Goal: Information Seeking & Learning: Learn about a topic

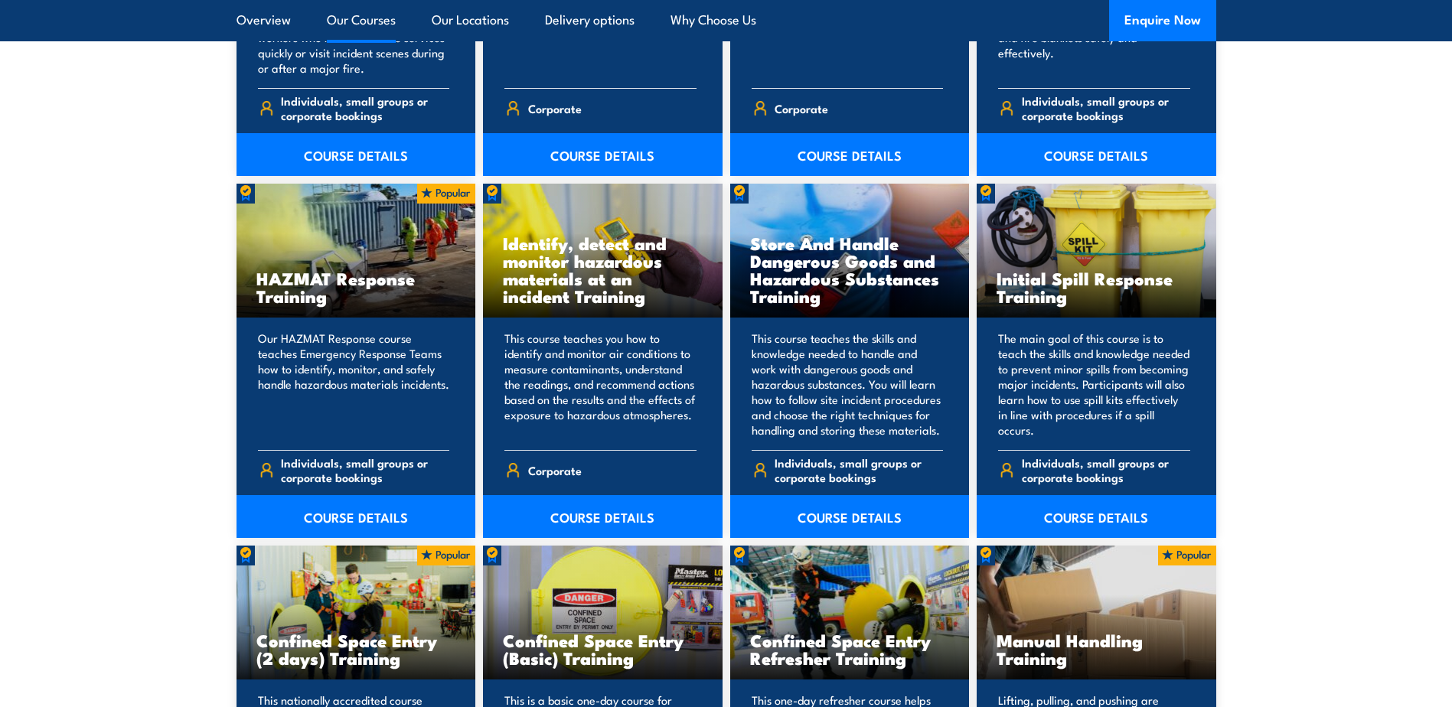
scroll to position [3367, 0]
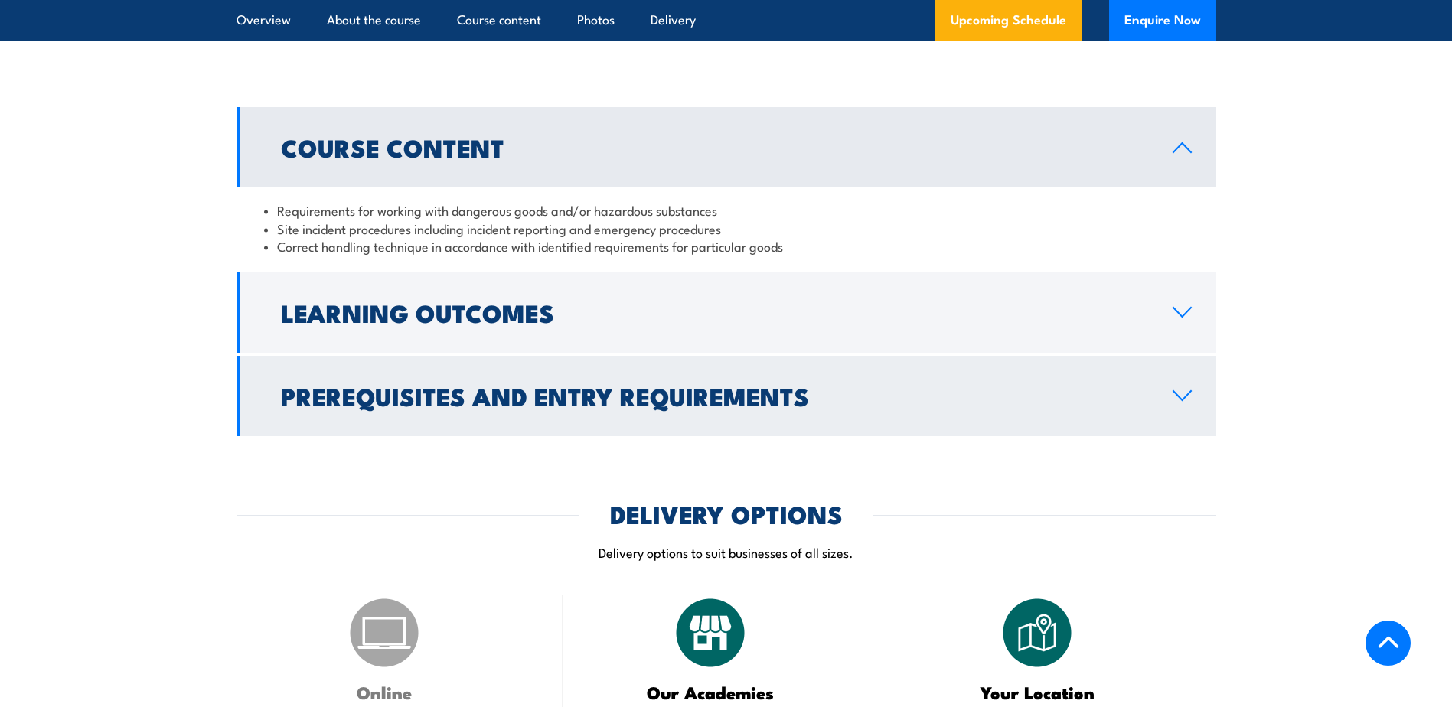
scroll to position [1301, 0]
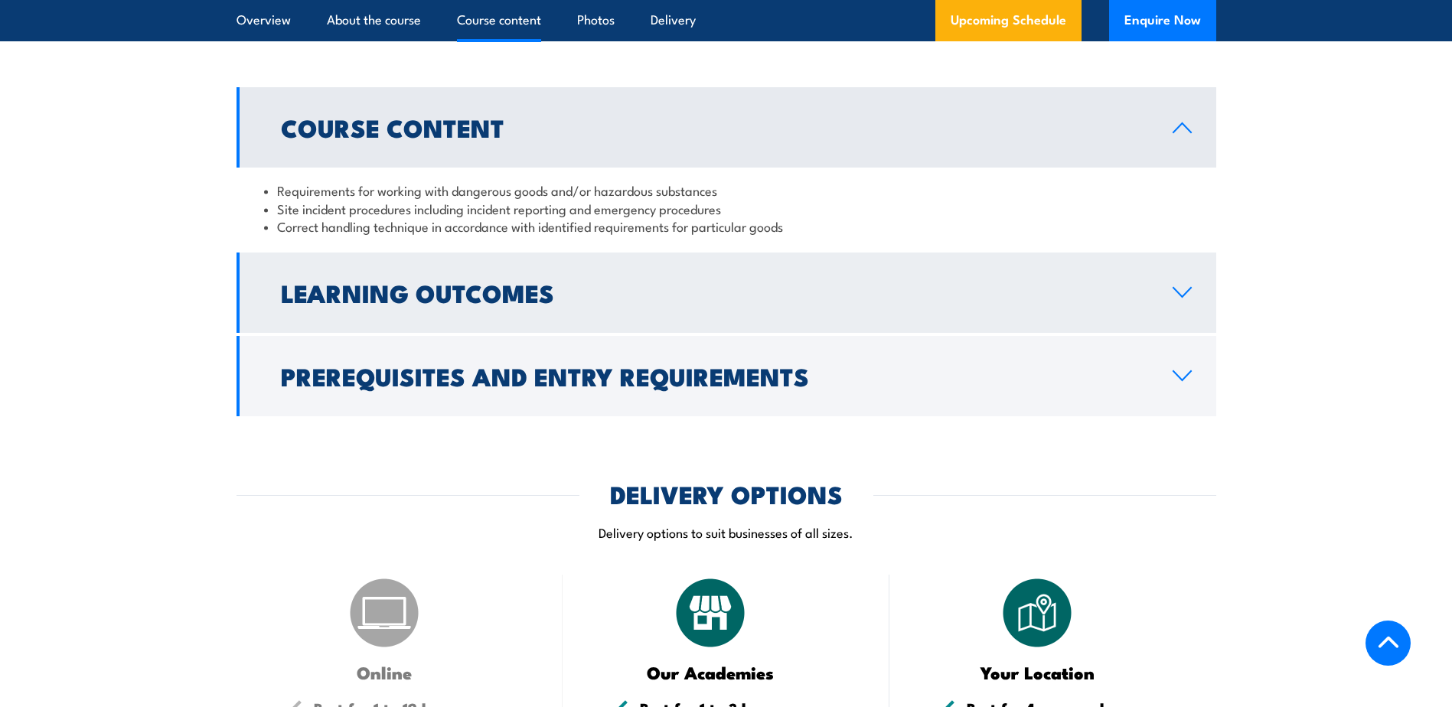
click at [664, 333] on link "Learning Outcomes" at bounding box center [726, 293] width 980 height 80
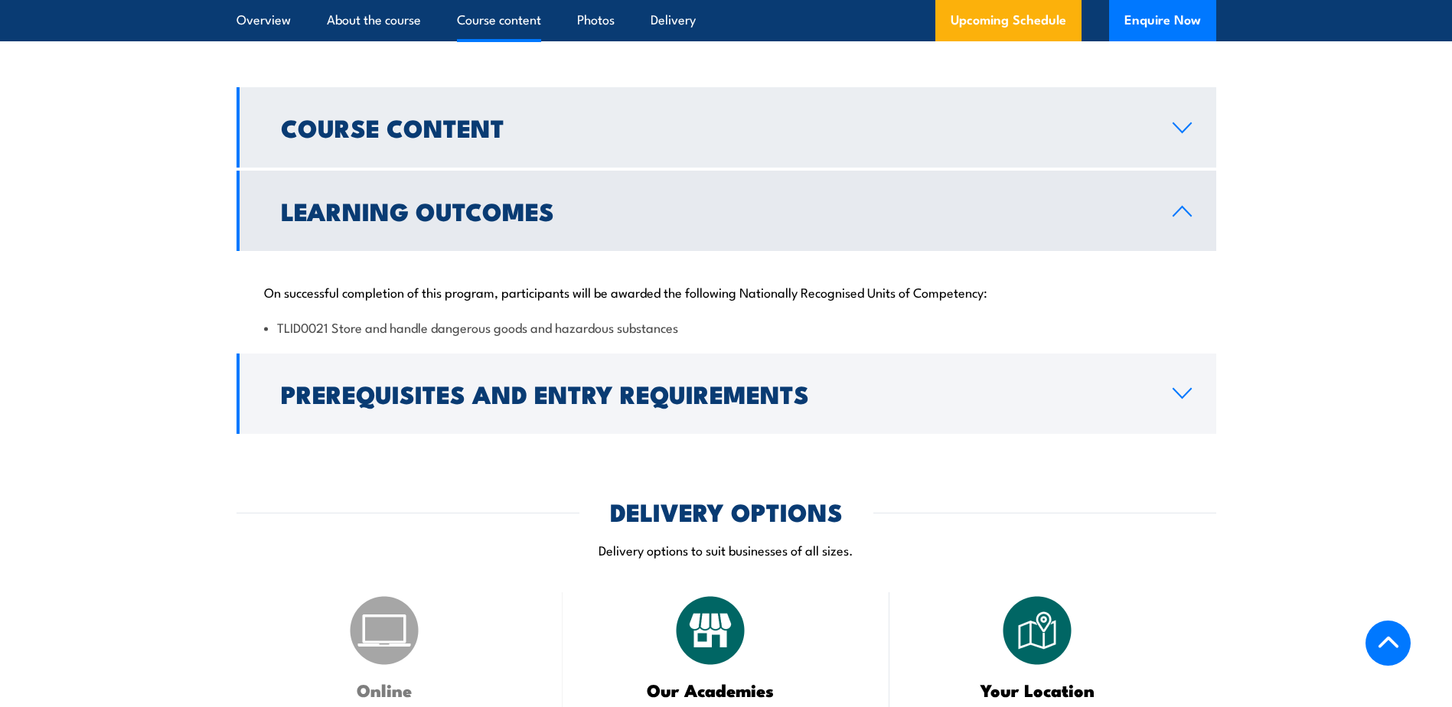
click at [405, 138] on h2 "Course Content" at bounding box center [714, 126] width 867 height 21
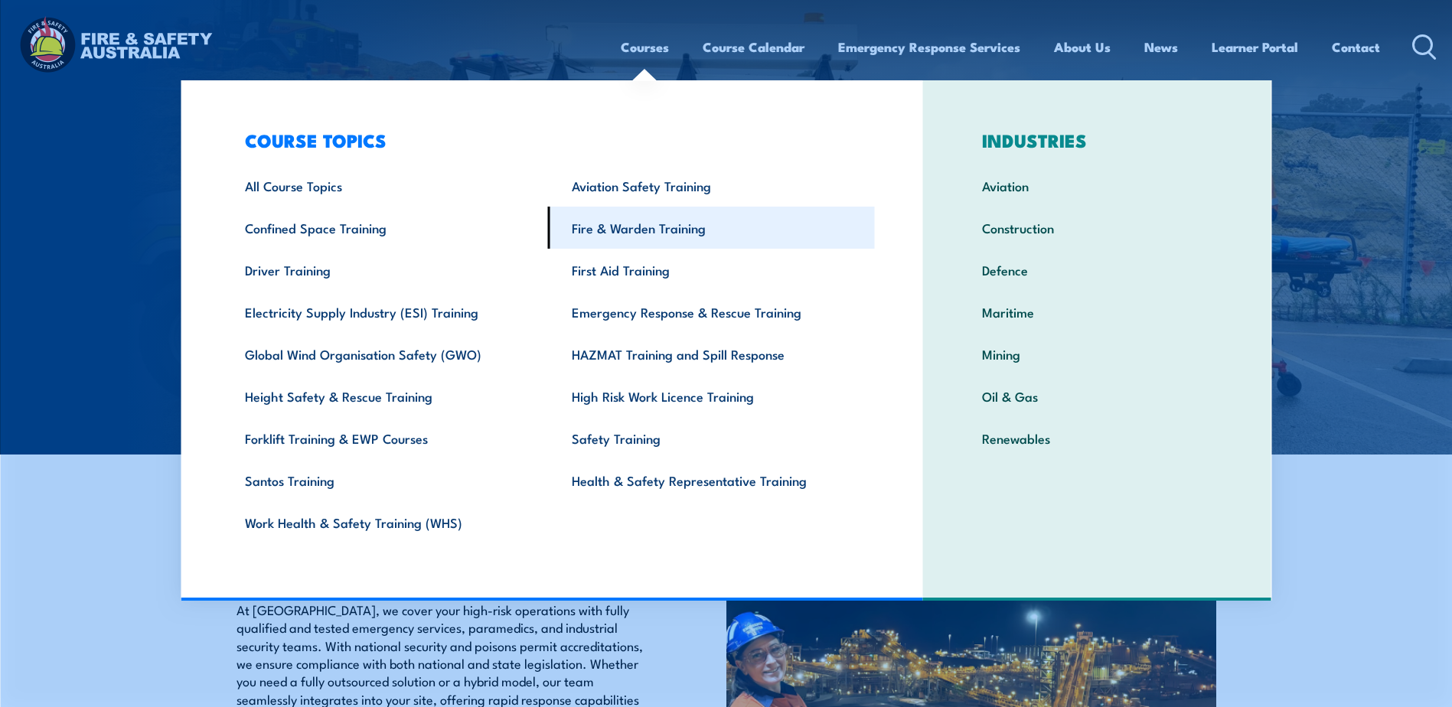
drag, startPoint x: 618, startPoint y: 227, endPoint x: 601, endPoint y: 228, distance: 17.6
click at [601, 228] on link "Fire & Warden Training" at bounding box center [711, 228] width 327 height 42
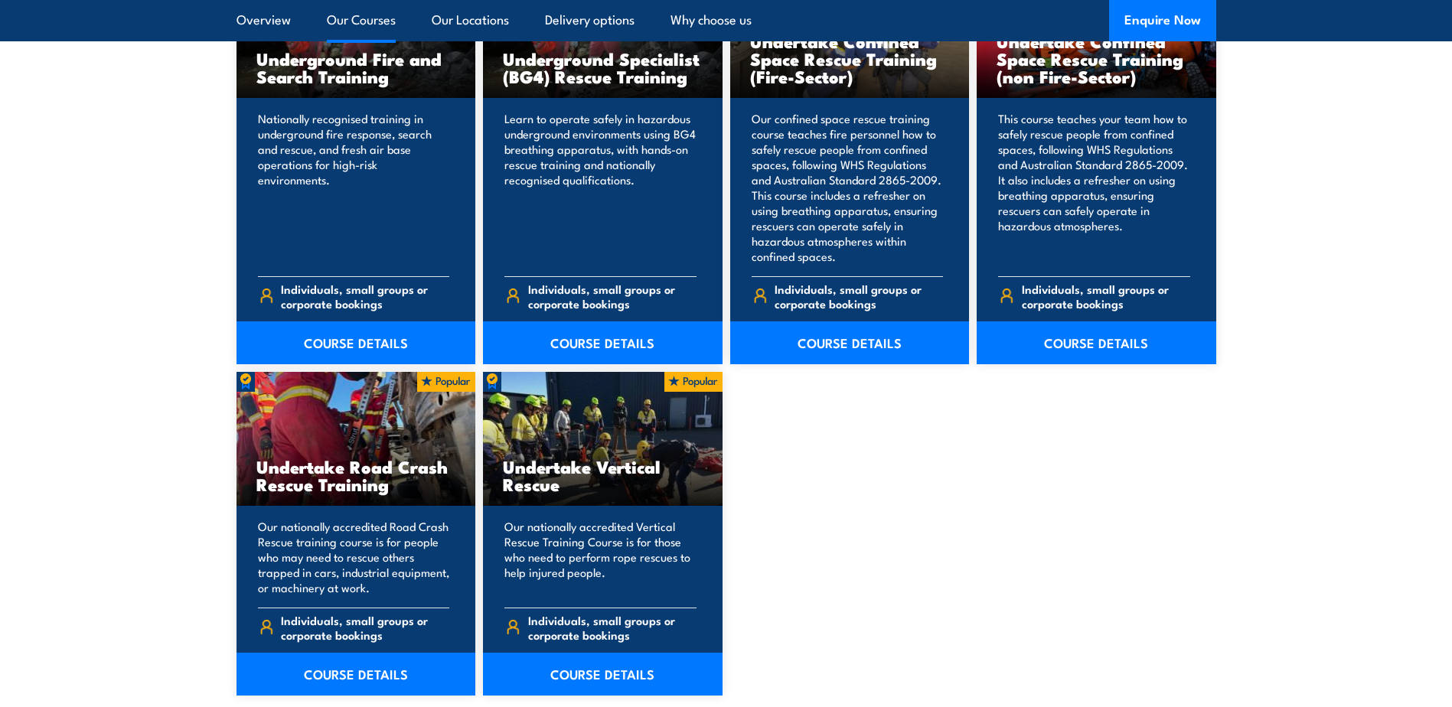
scroll to position [2908, 0]
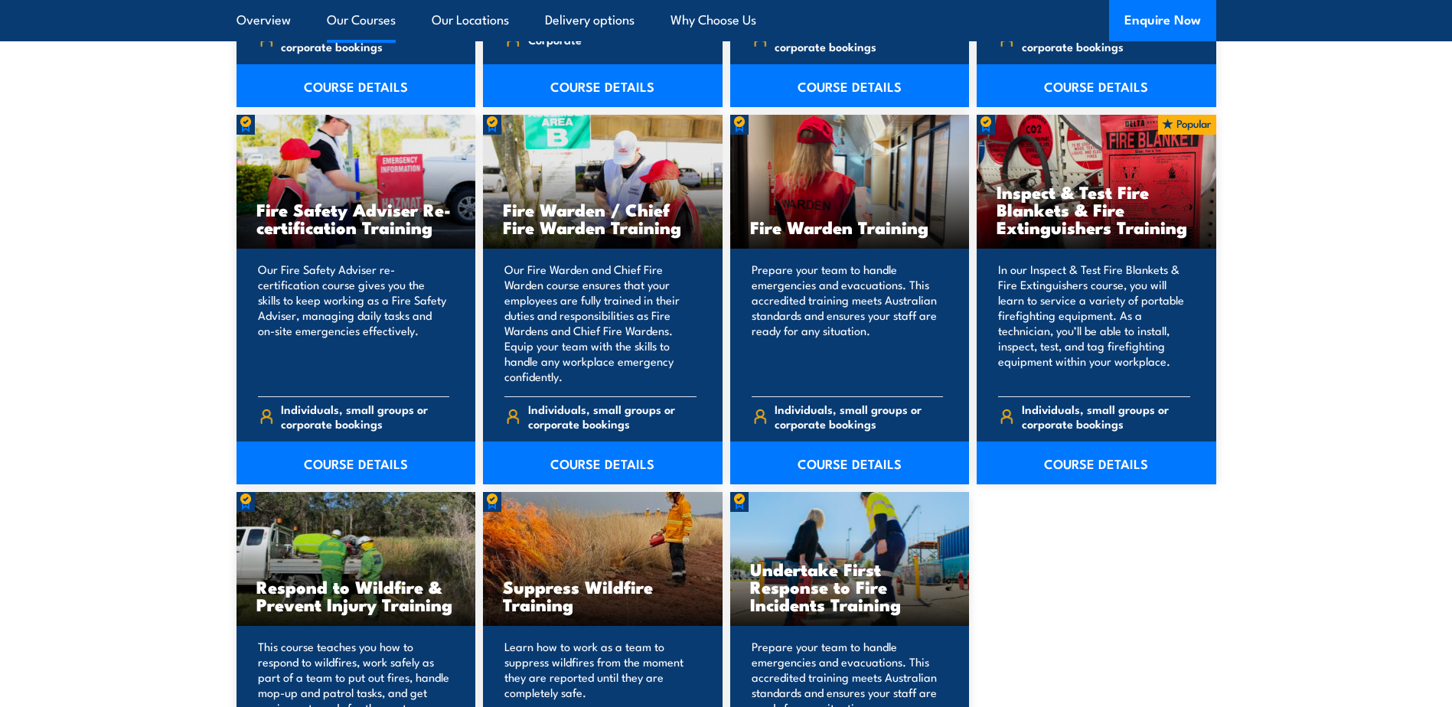
scroll to position [1990, 0]
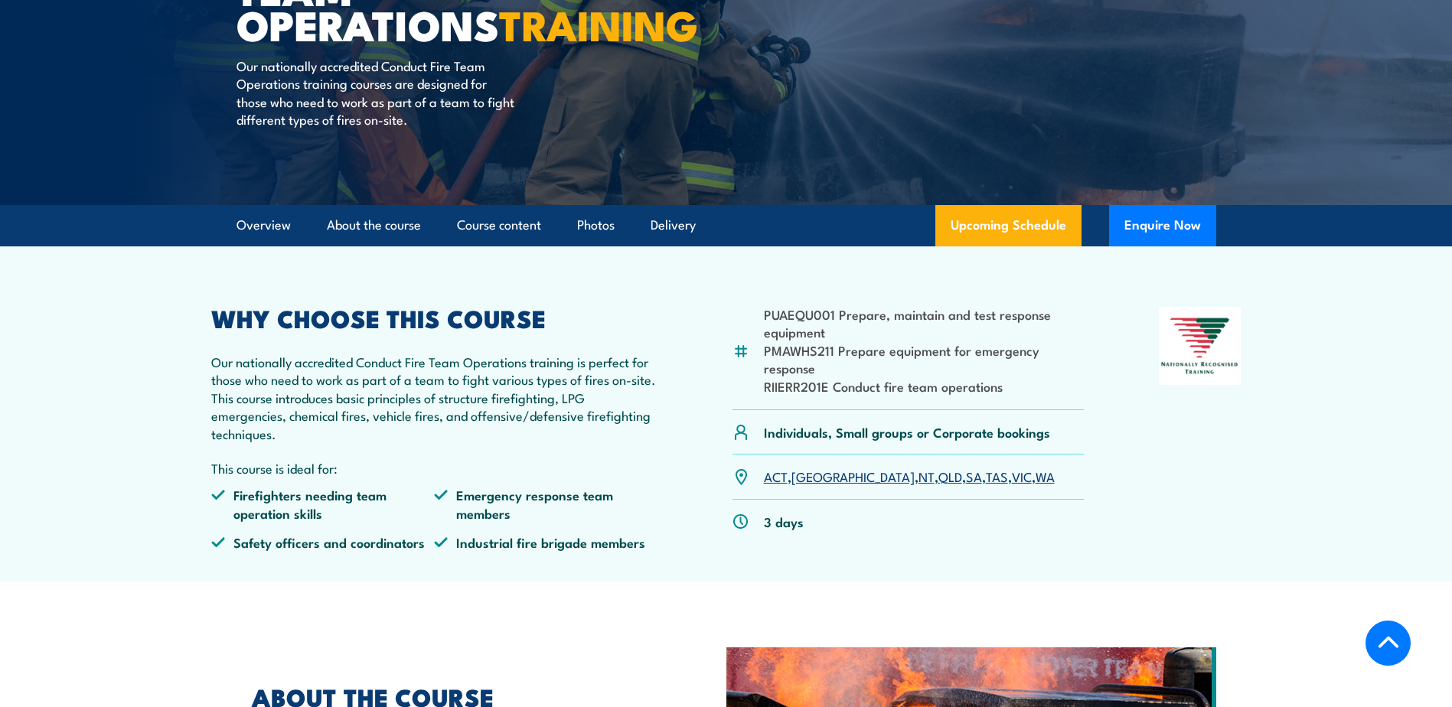
scroll to position [306, 0]
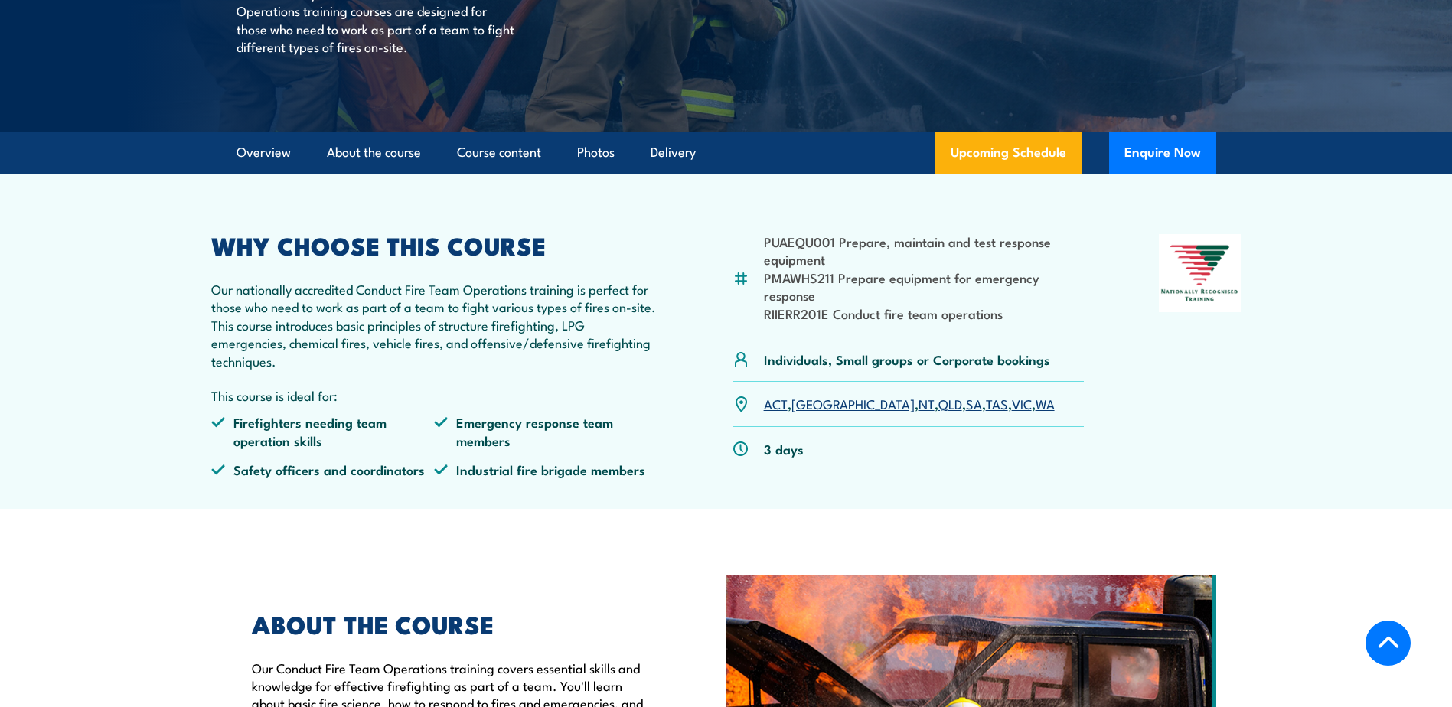
click at [459, 350] on p "Our nationally accredited Conduct Fire Team Operations training is perfect for …" at bounding box center [434, 325] width 447 height 90
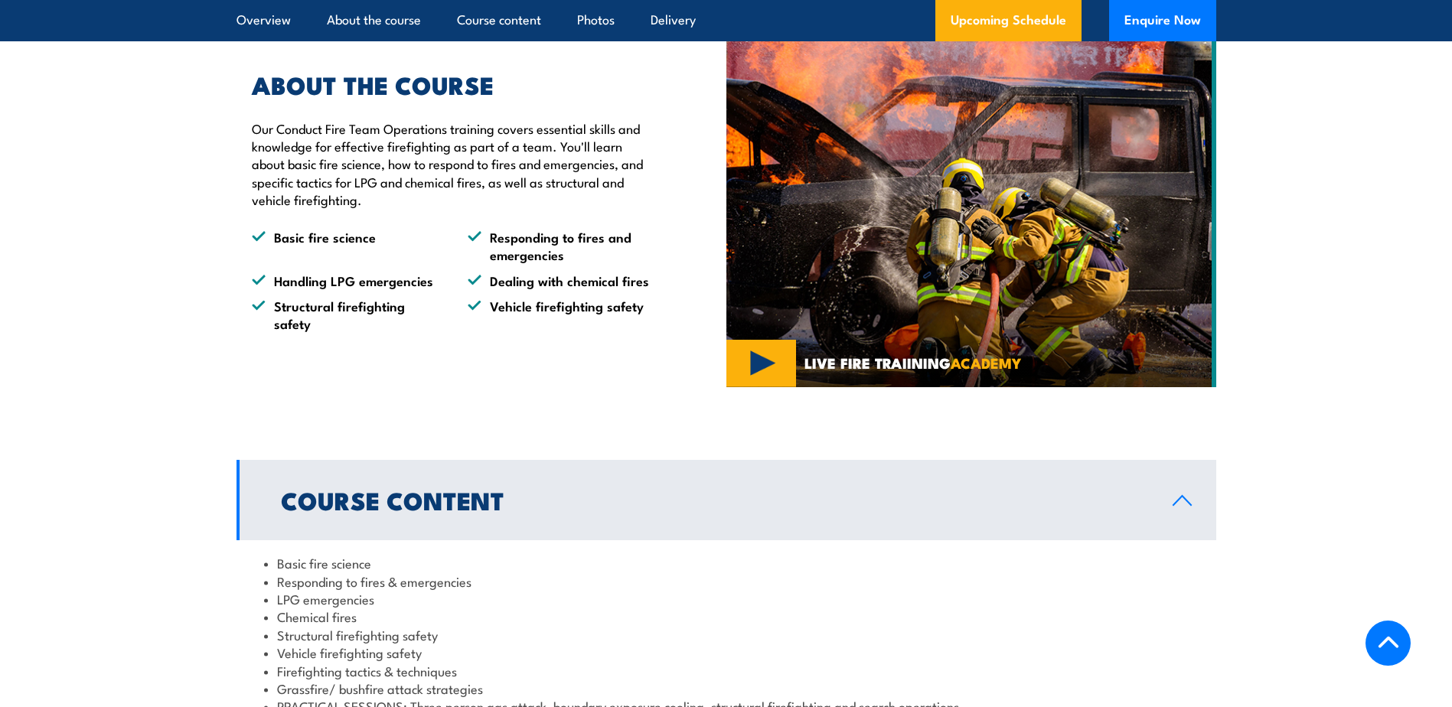
scroll to position [1225, 0]
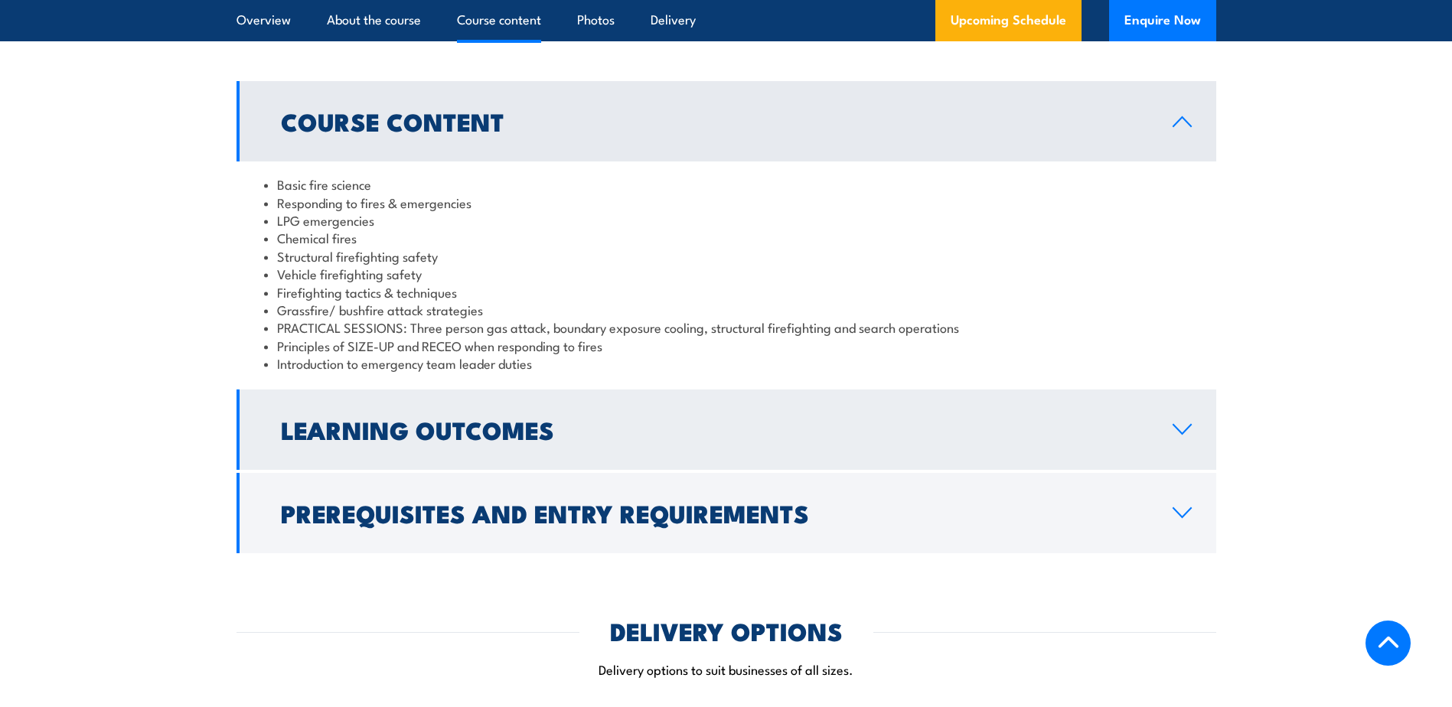
click at [383, 440] on h2 "Learning Outcomes" at bounding box center [714, 429] width 867 height 21
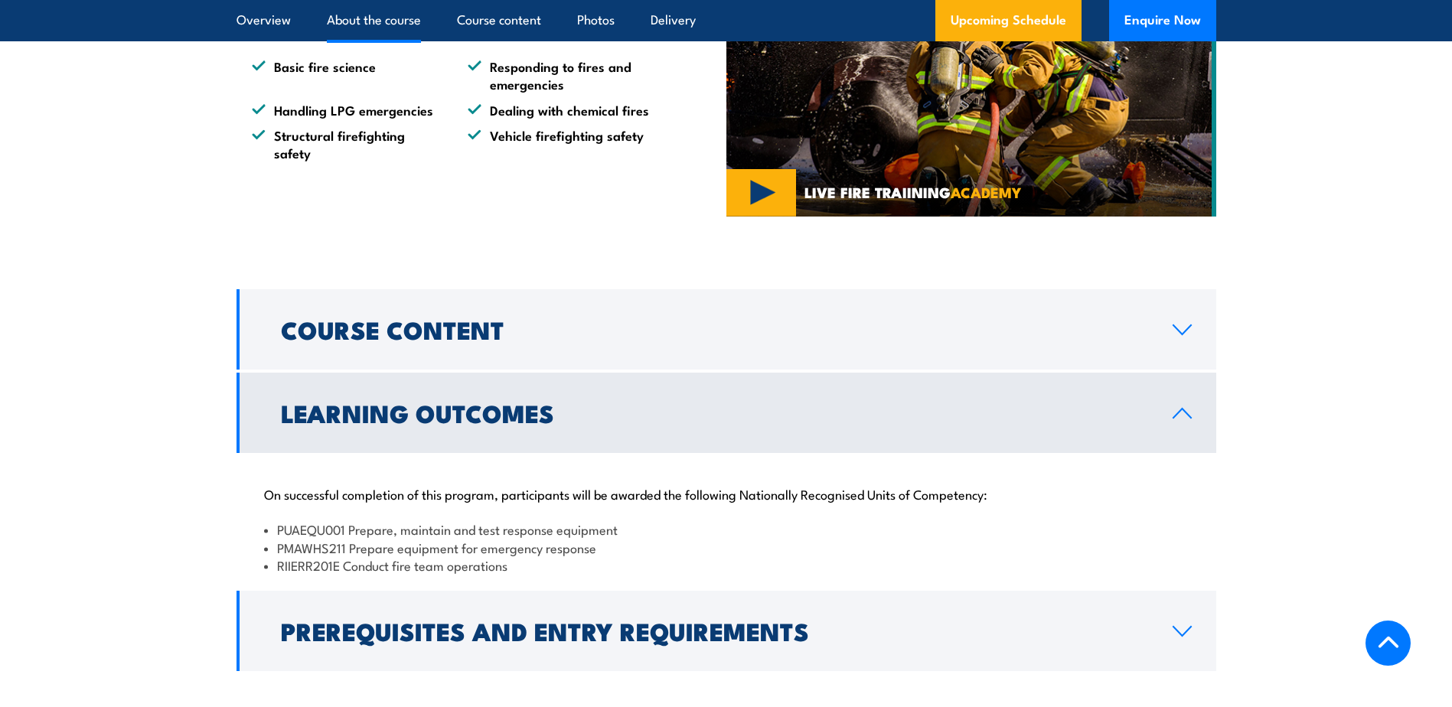
scroll to position [918, 0]
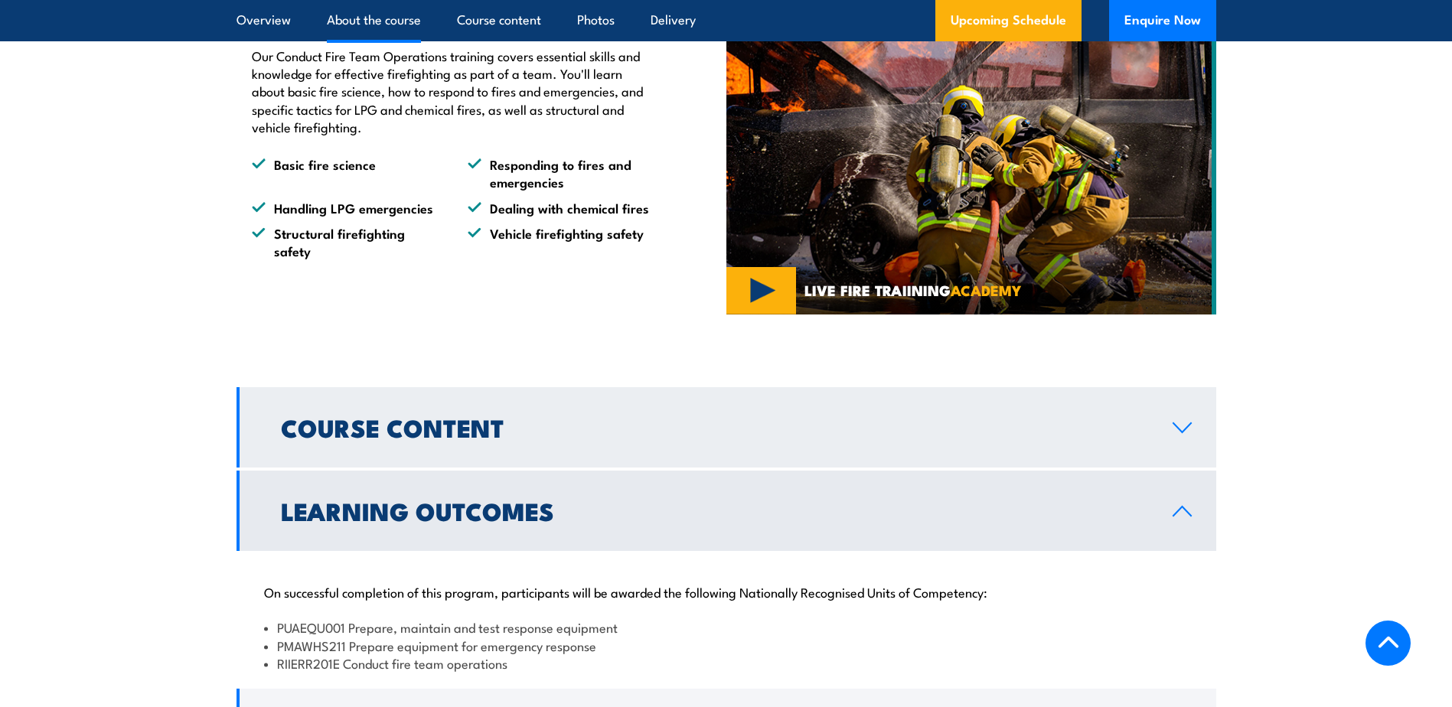
click at [324, 438] on h2 "Course Content" at bounding box center [714, 426] width 867 height 21
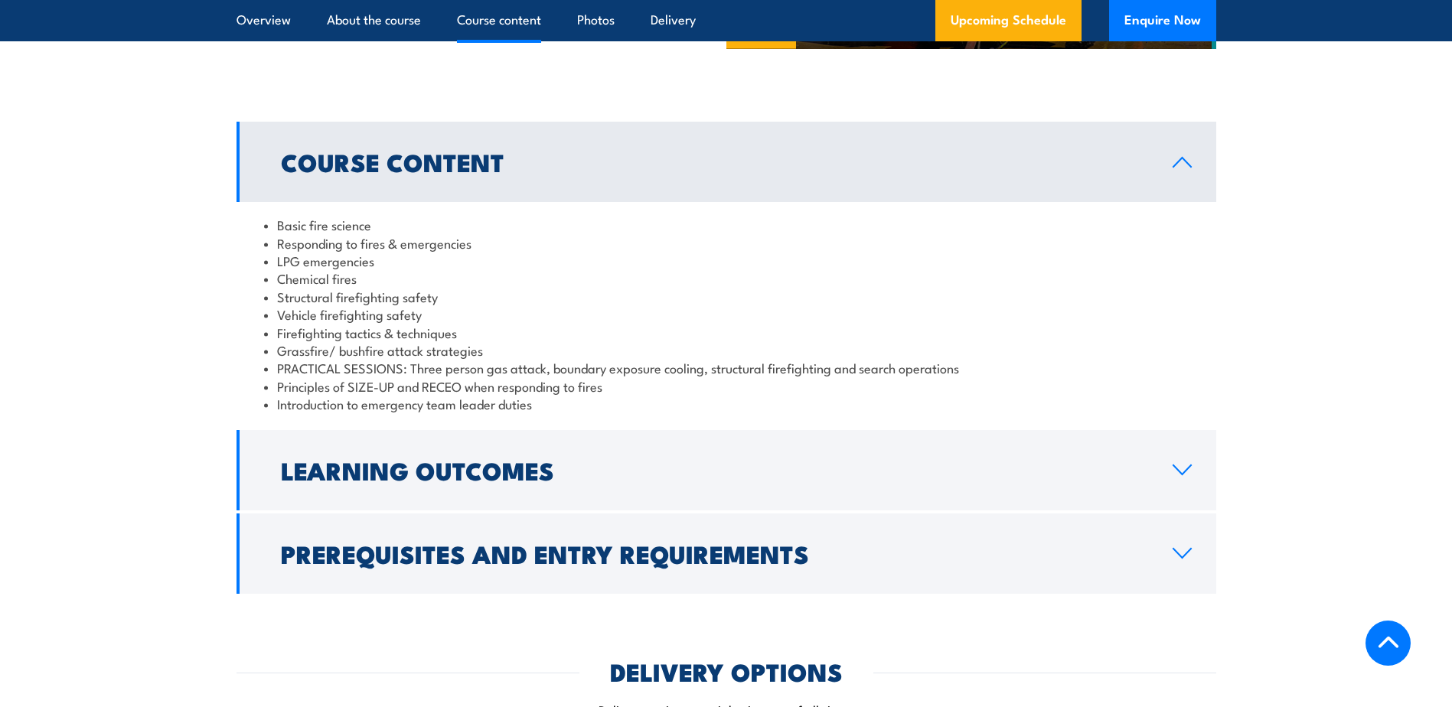
scroll to position [1225, 0]
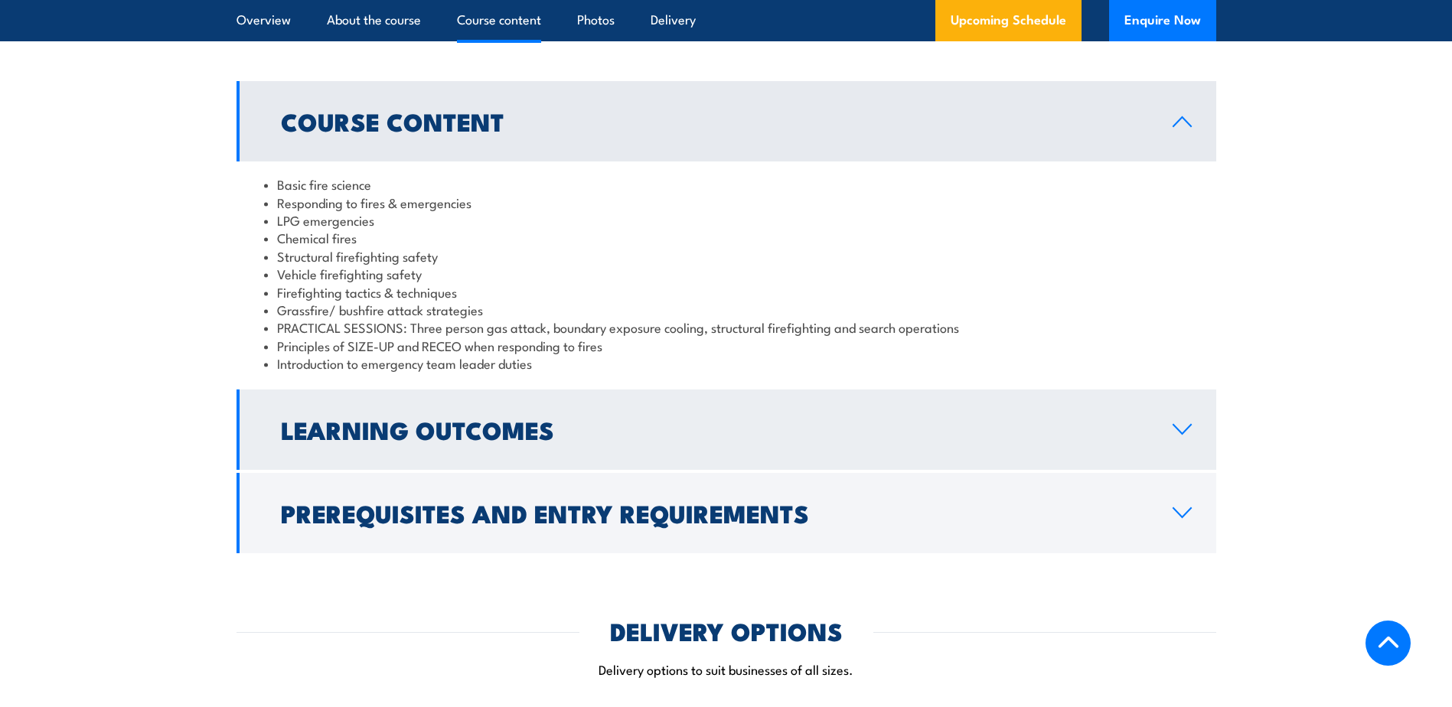
click at [351, 435] on h2 "Learning Outcomes" at bounding box center [714, 429] width 867 height 21
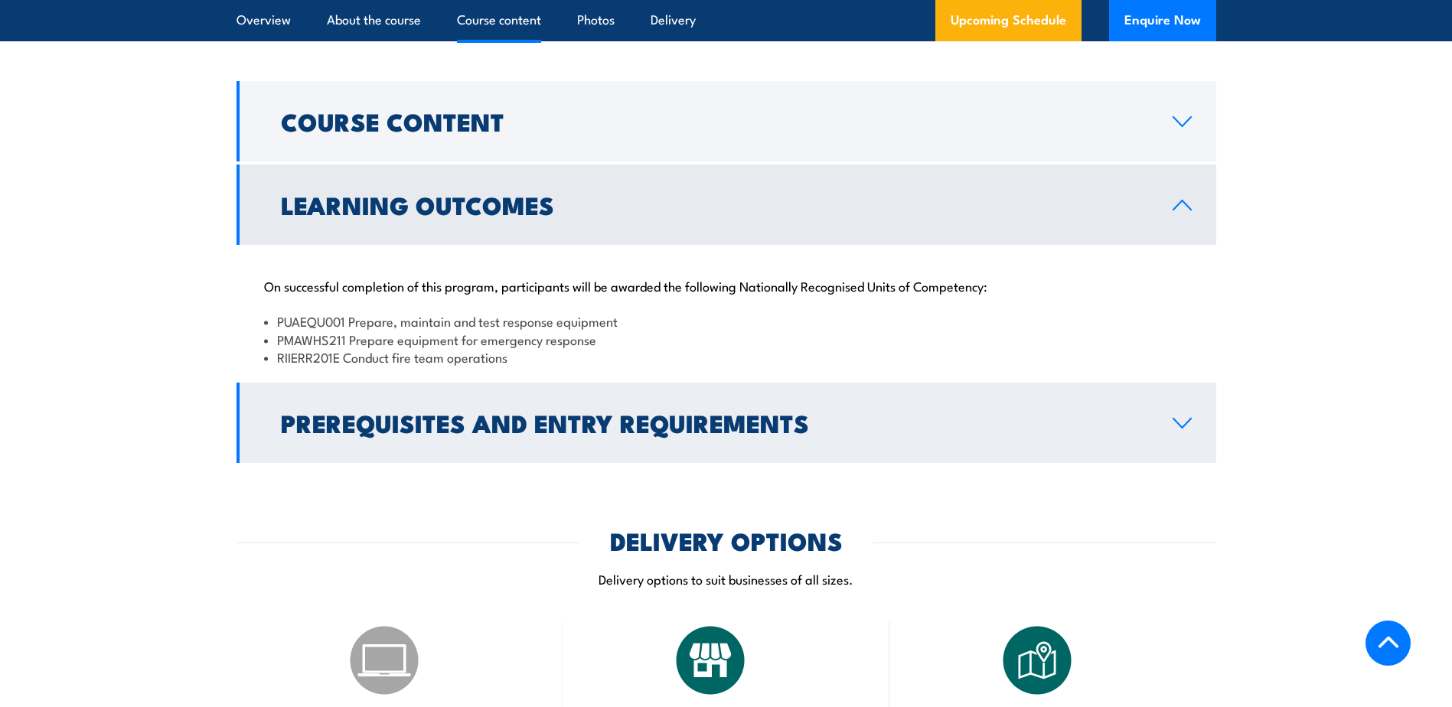
click at [406, 433] on h2 "Prerequisites and Entry Requirements" at bounding box center [714, 422] width 867 height 21
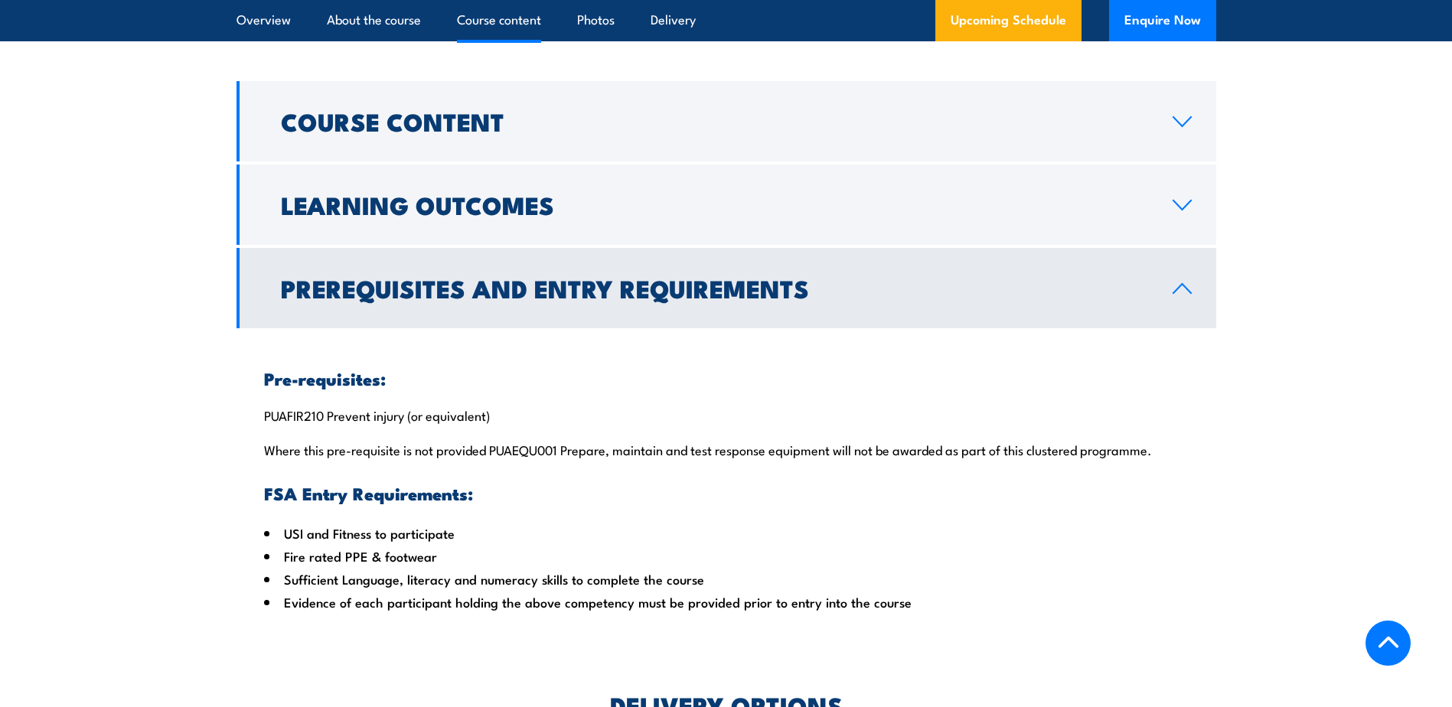
click at [379, 296] on h2 "Prerequisites and Entry Requirements" at bounding box center [714, 287] width 867 height 21
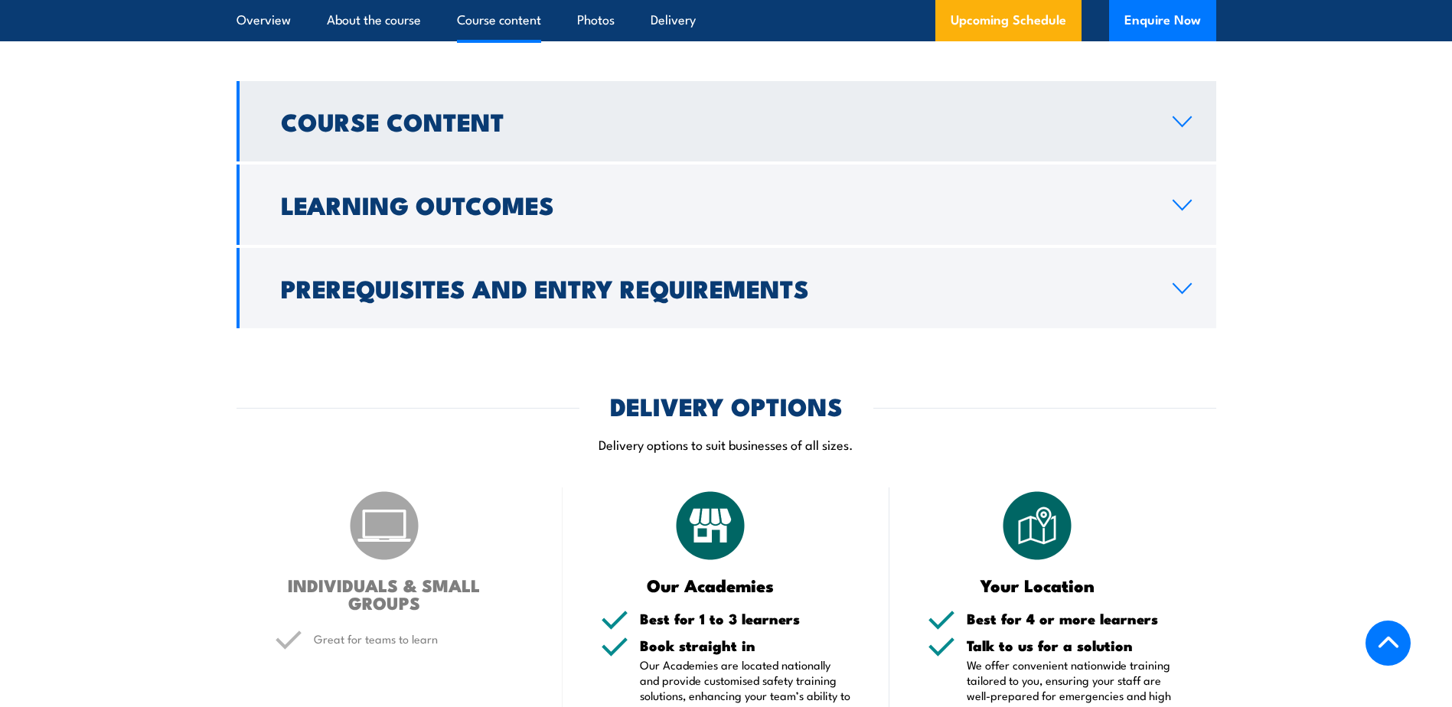
click at [390, 161] on link "Course Content" at bounding box center [726, 121] width 980 height 80
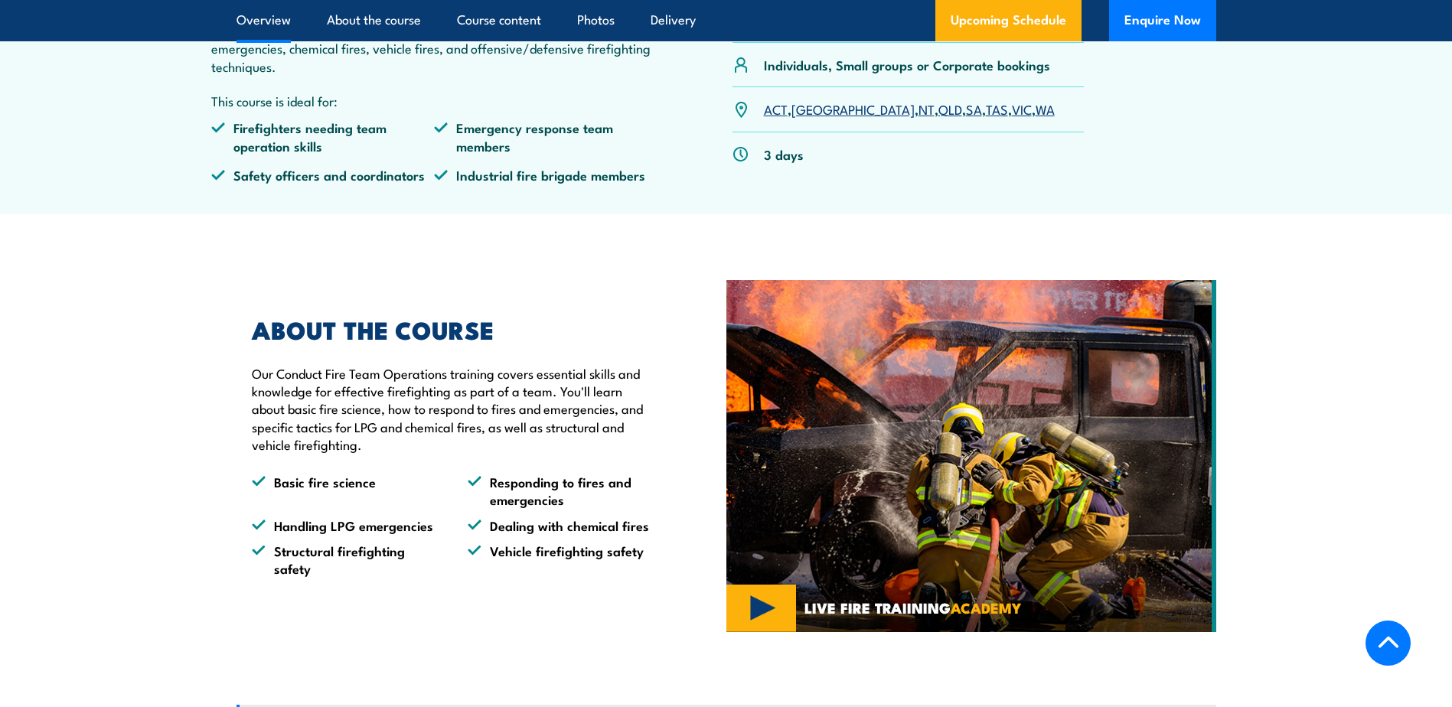
scroll to position [612, 0]
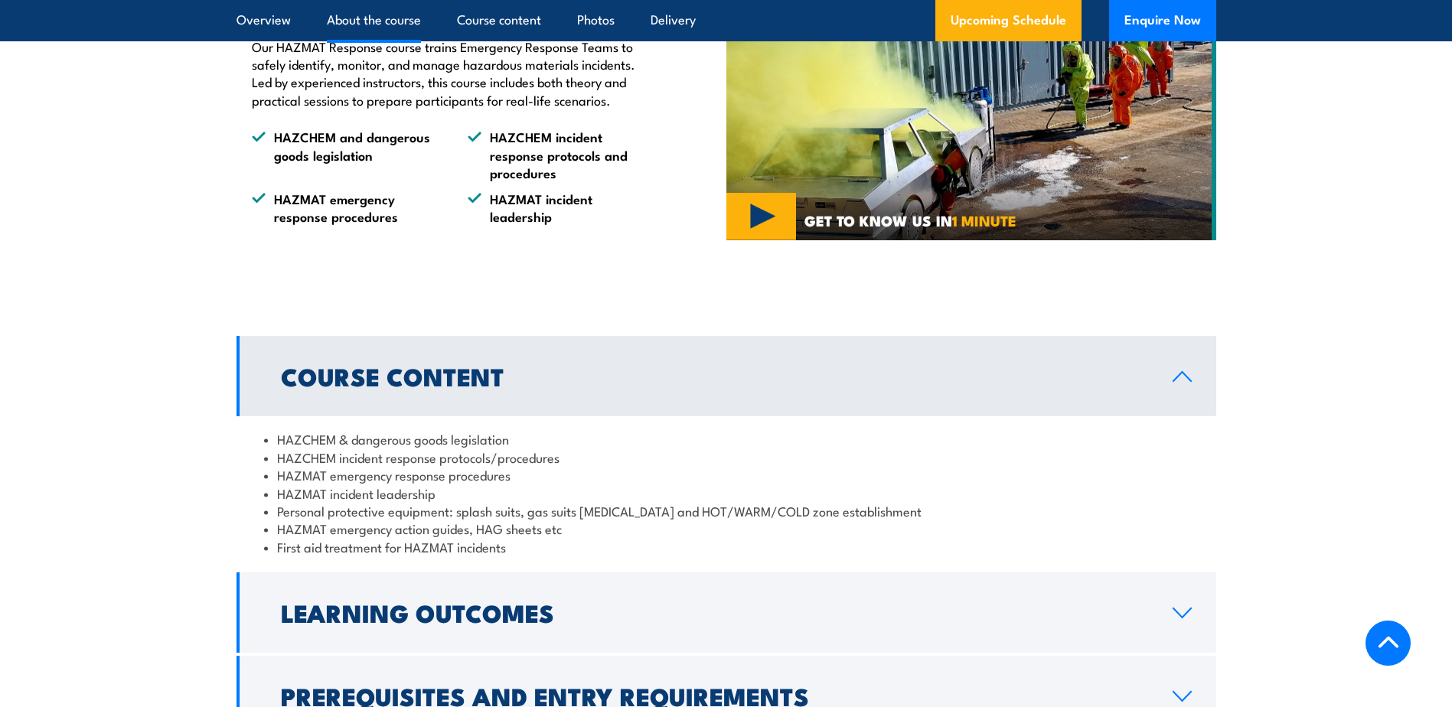
scroll to position [1071, 0]
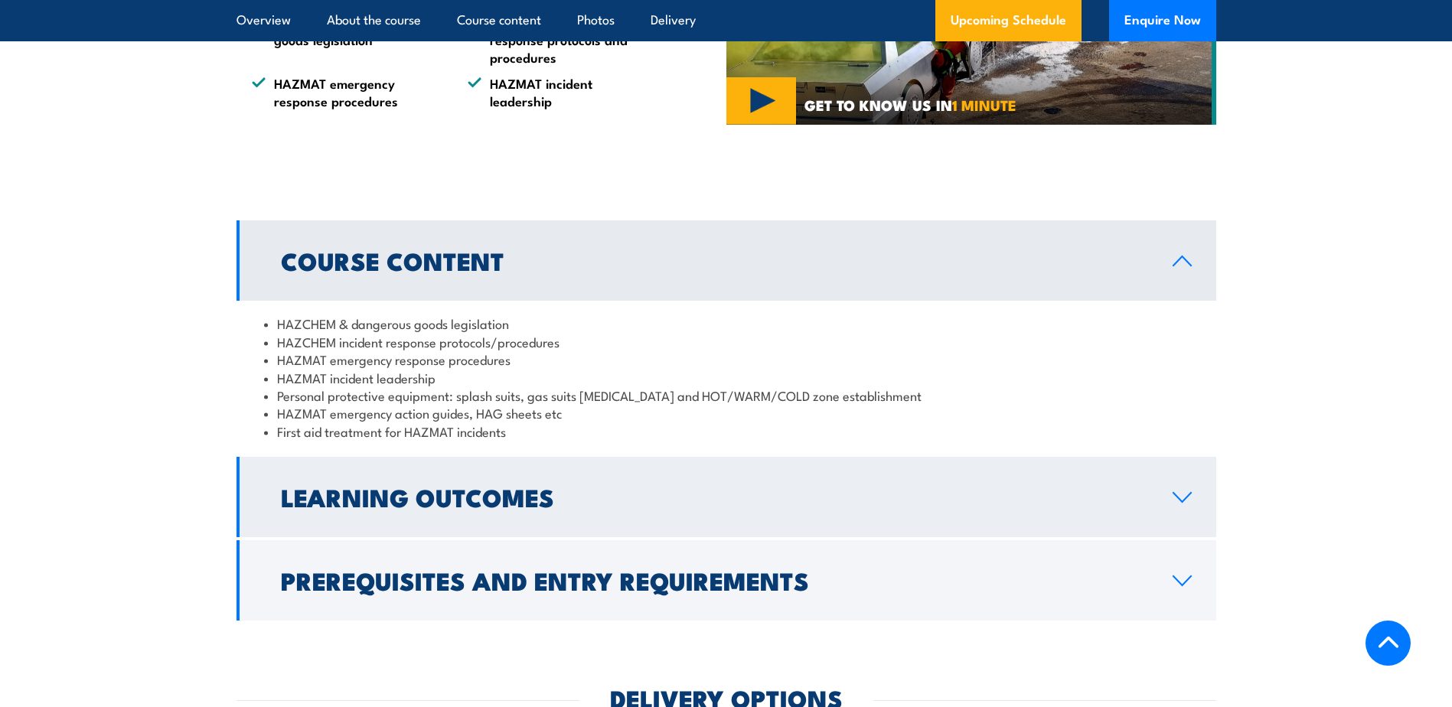
click at [511, 488] on h2 "Learning Outcomes" at bounding box center [714, 496] width 867 height 21
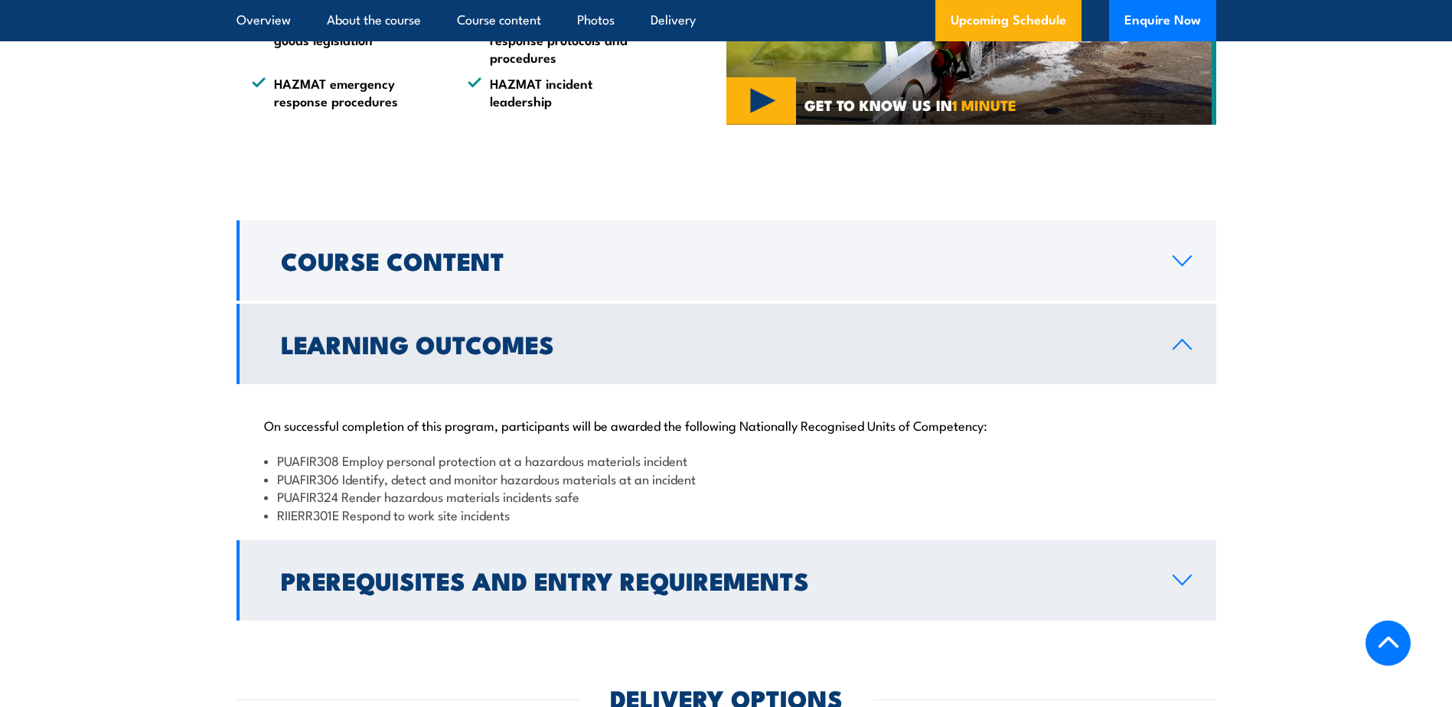
click at [396, 569] on h2 "Prerequisites and Entry Requirements" at bounding box center [714, 579] width 867 height 21
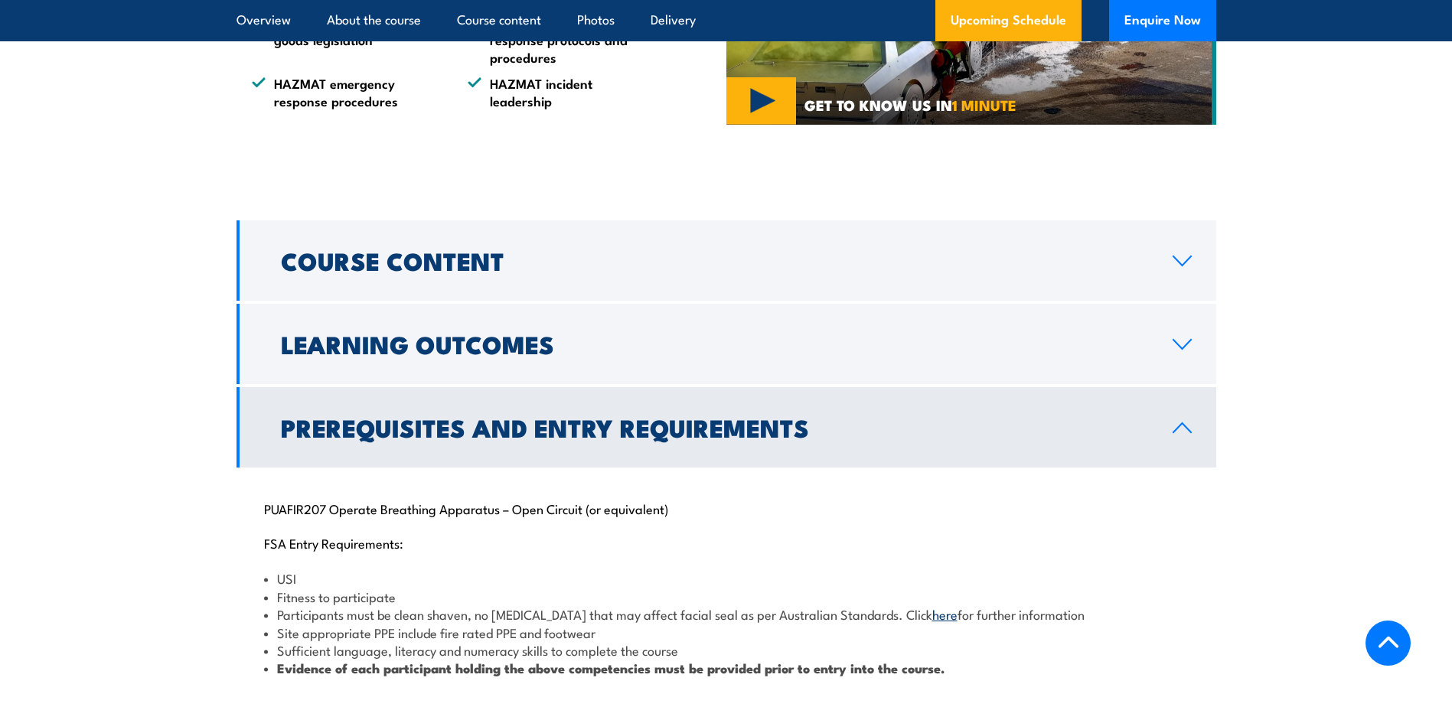
click at [353, 438] on h2 "Prerequisites and Entry Requirements" at bounding box center [714, 426] width 867 height 21
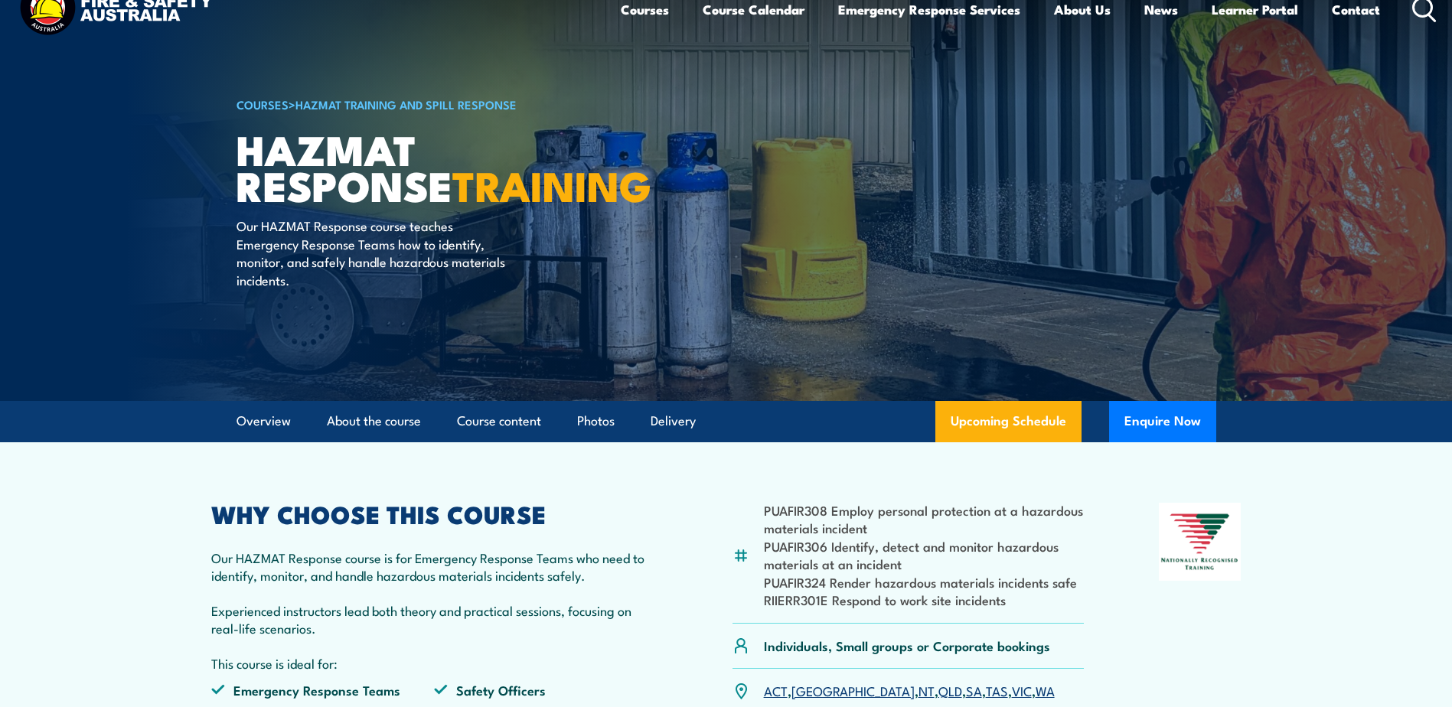
scroll to position [0, 0]
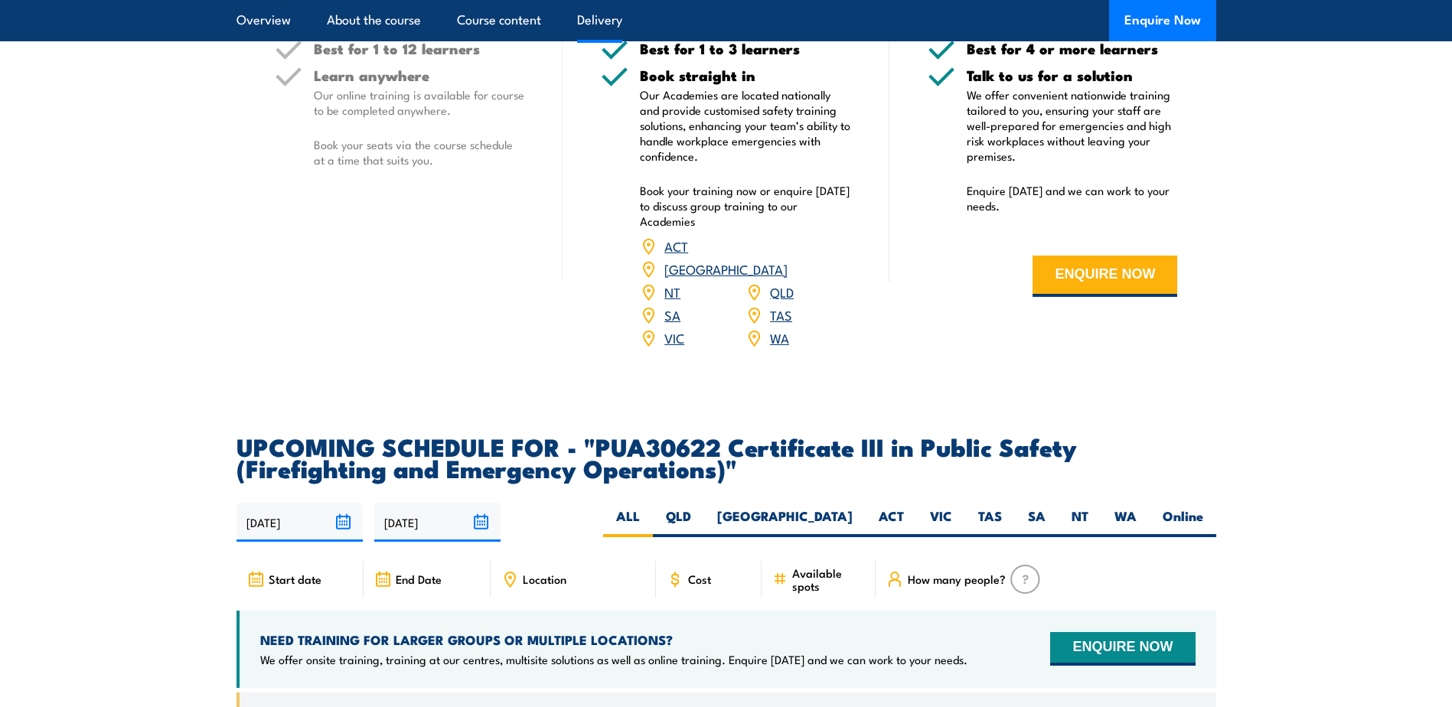
scroll to position [2449, 0]
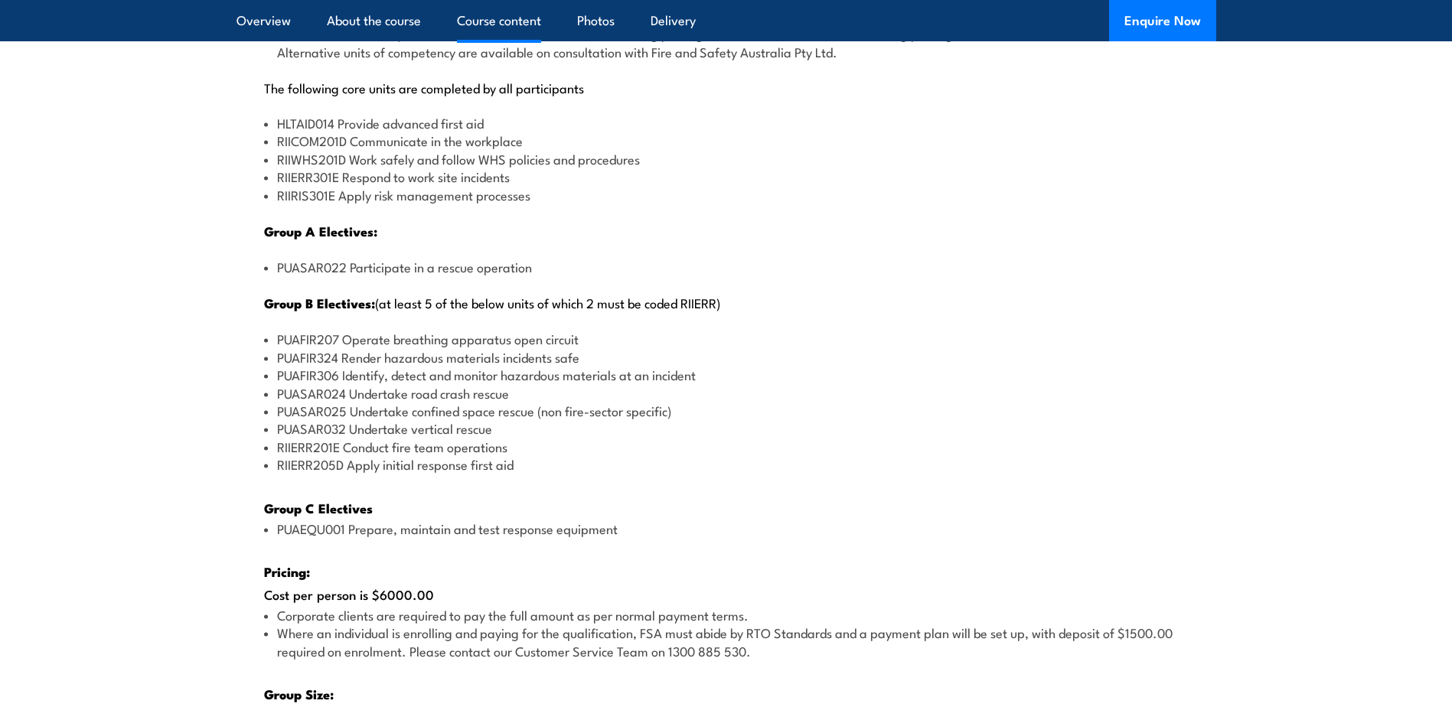
scroll to position [1913, 0]
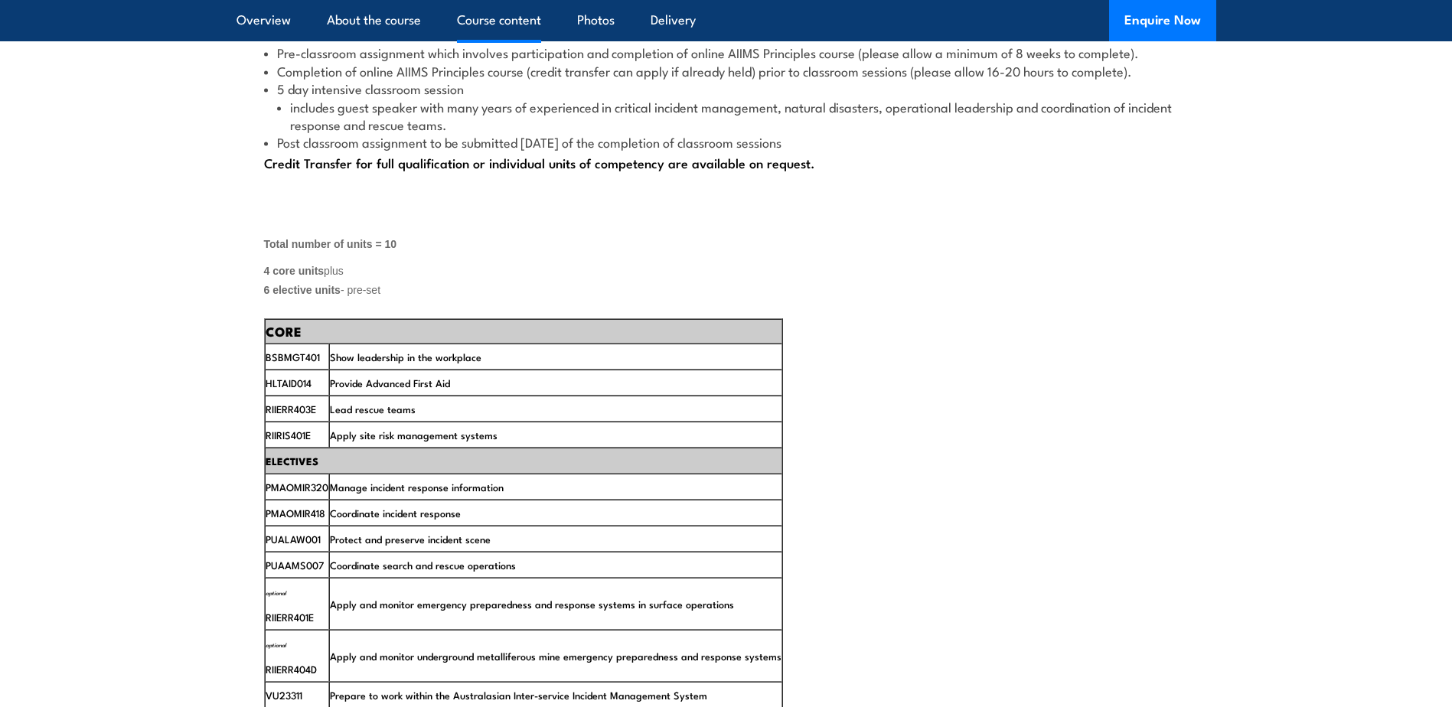
scroll to position [2449, 0]
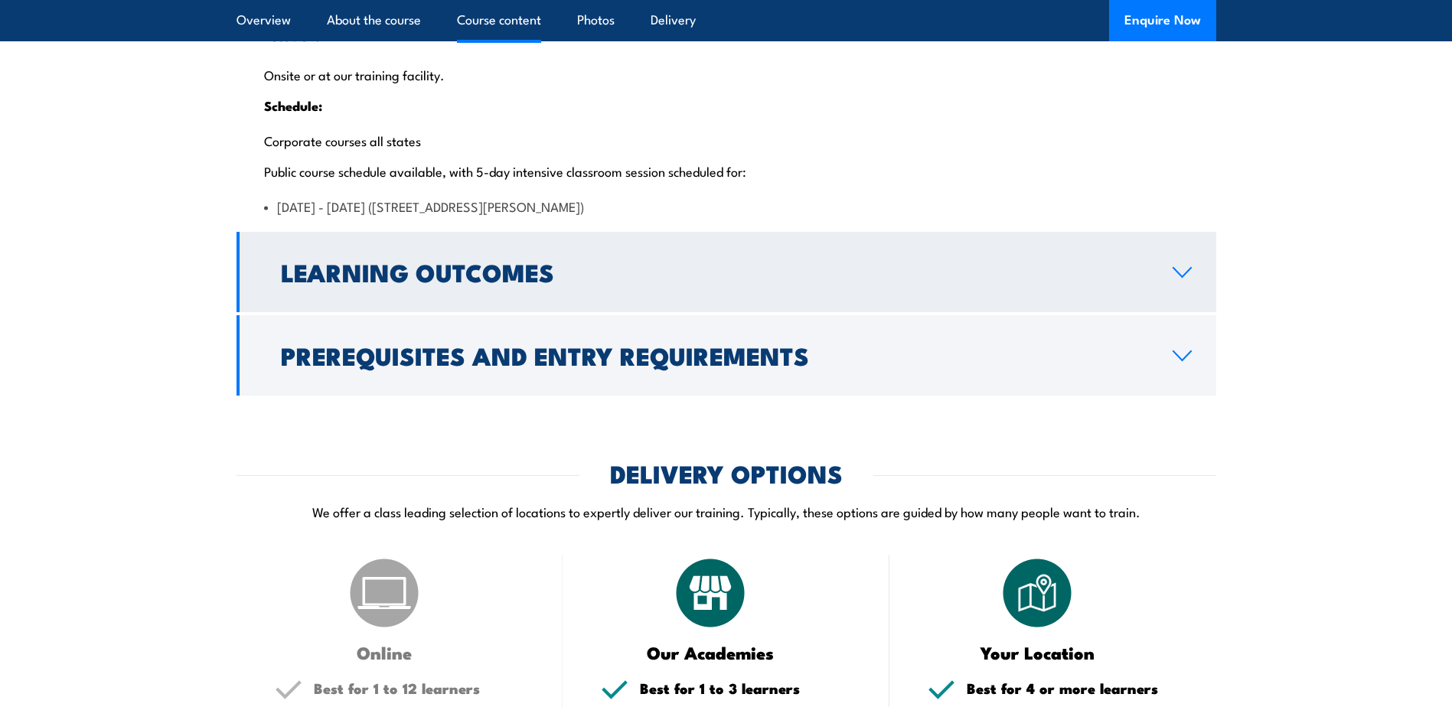
click at [407, 282] on h2 "Learning Outcomes" at bounding box center [714, 271] width 867 height 21
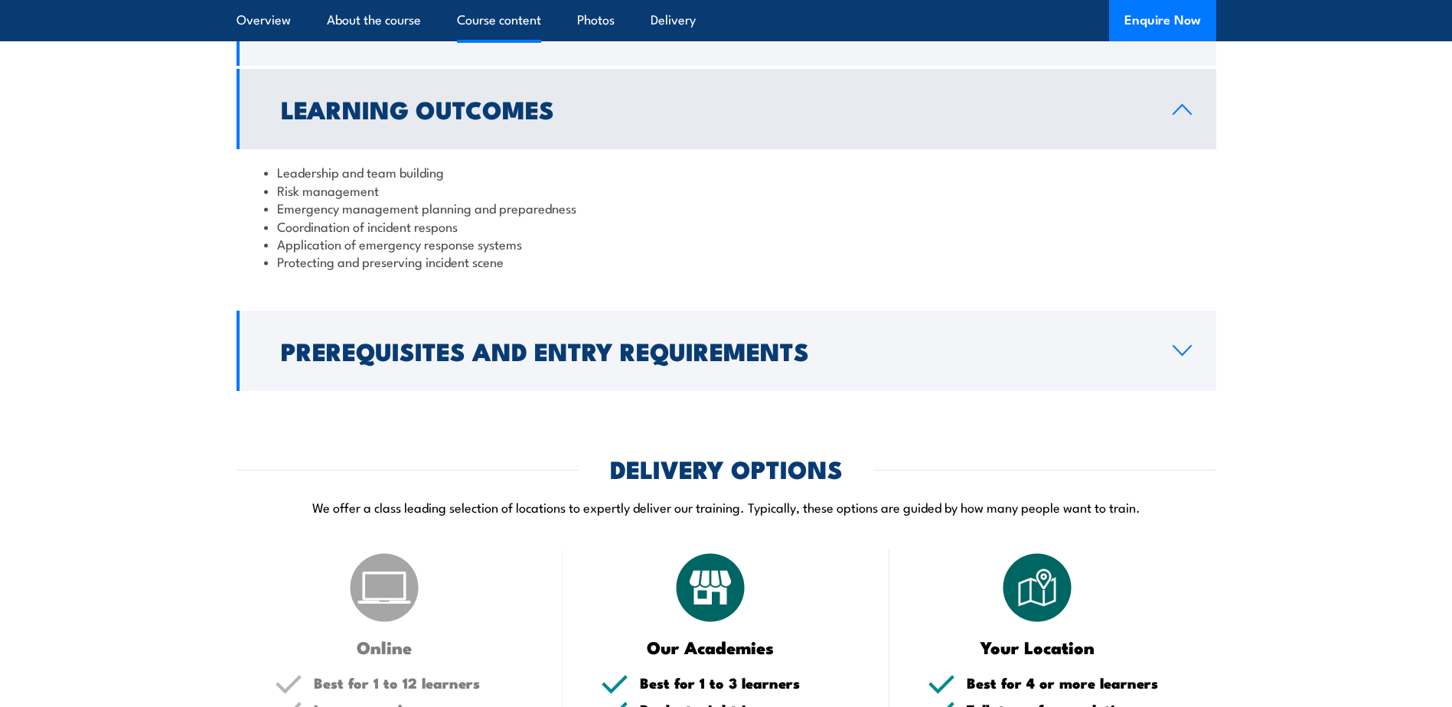
scroll to position [2209, 0]
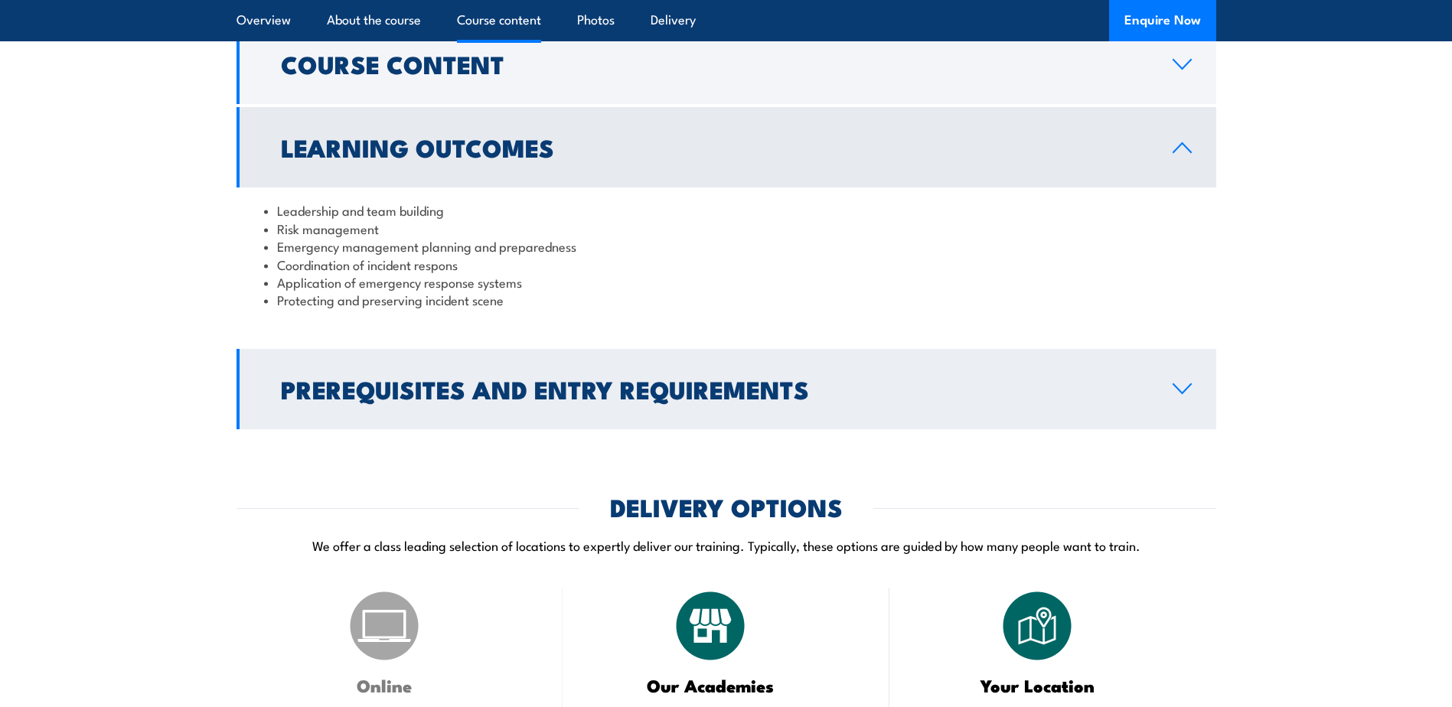
click at [339, 429] on link "Prerequisites and Entry Requirements" at bounding box center [726, 389] width 980 height 80
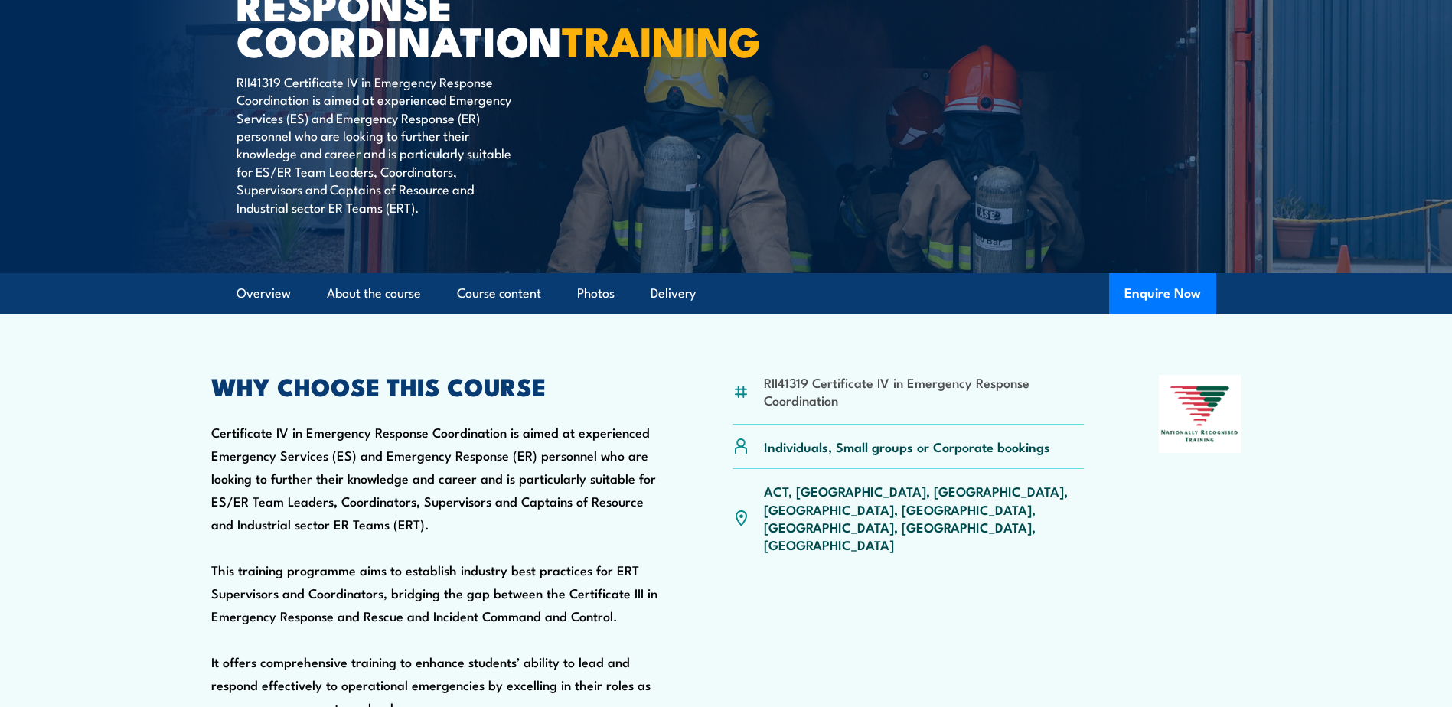
scroll to position [0, 0]
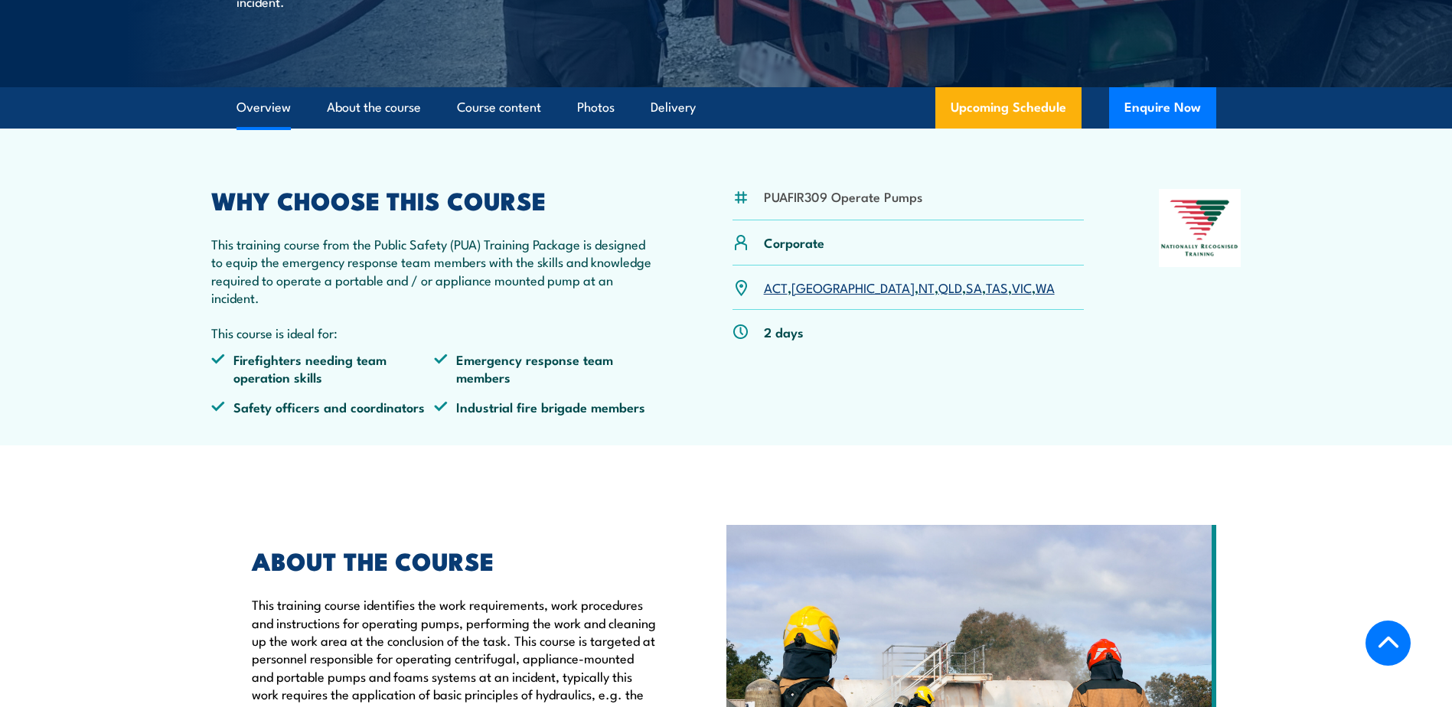
scroll to position [306, 0]
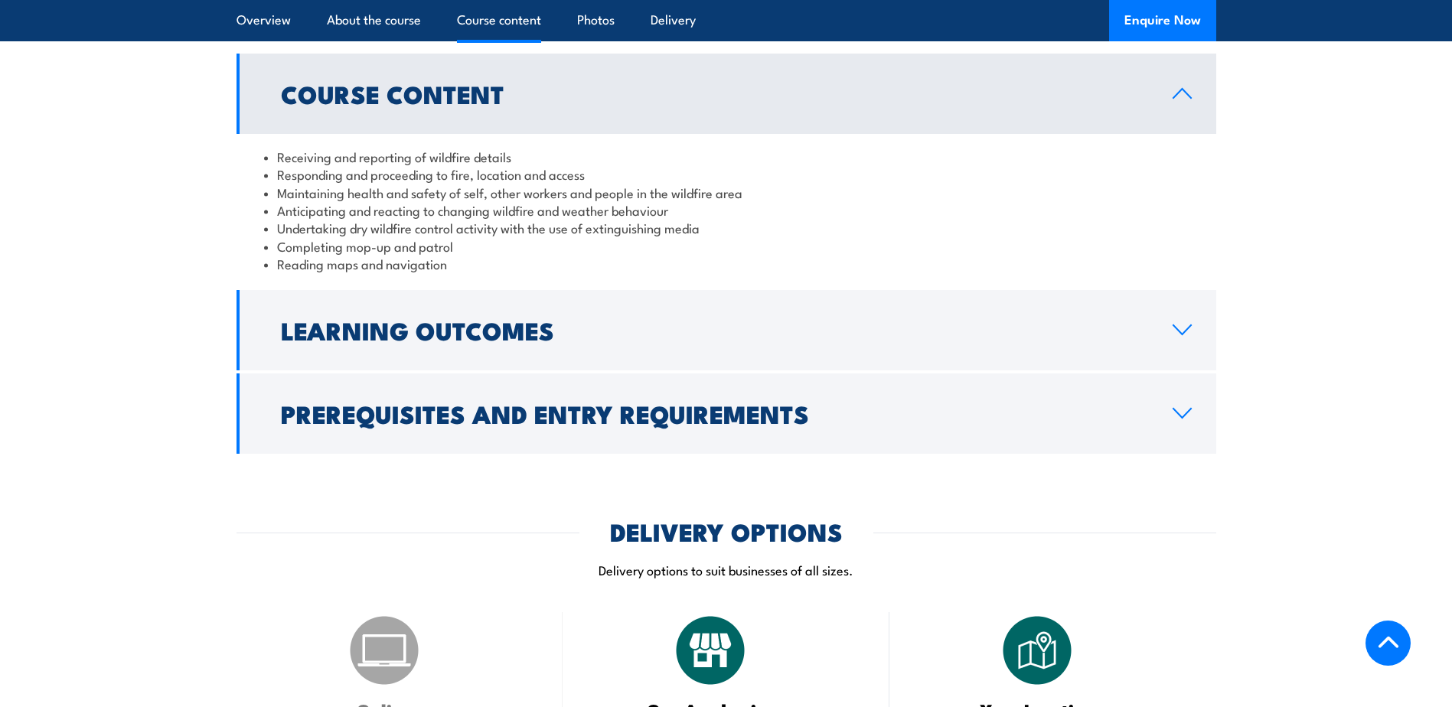
scroll to position [1238, 0]
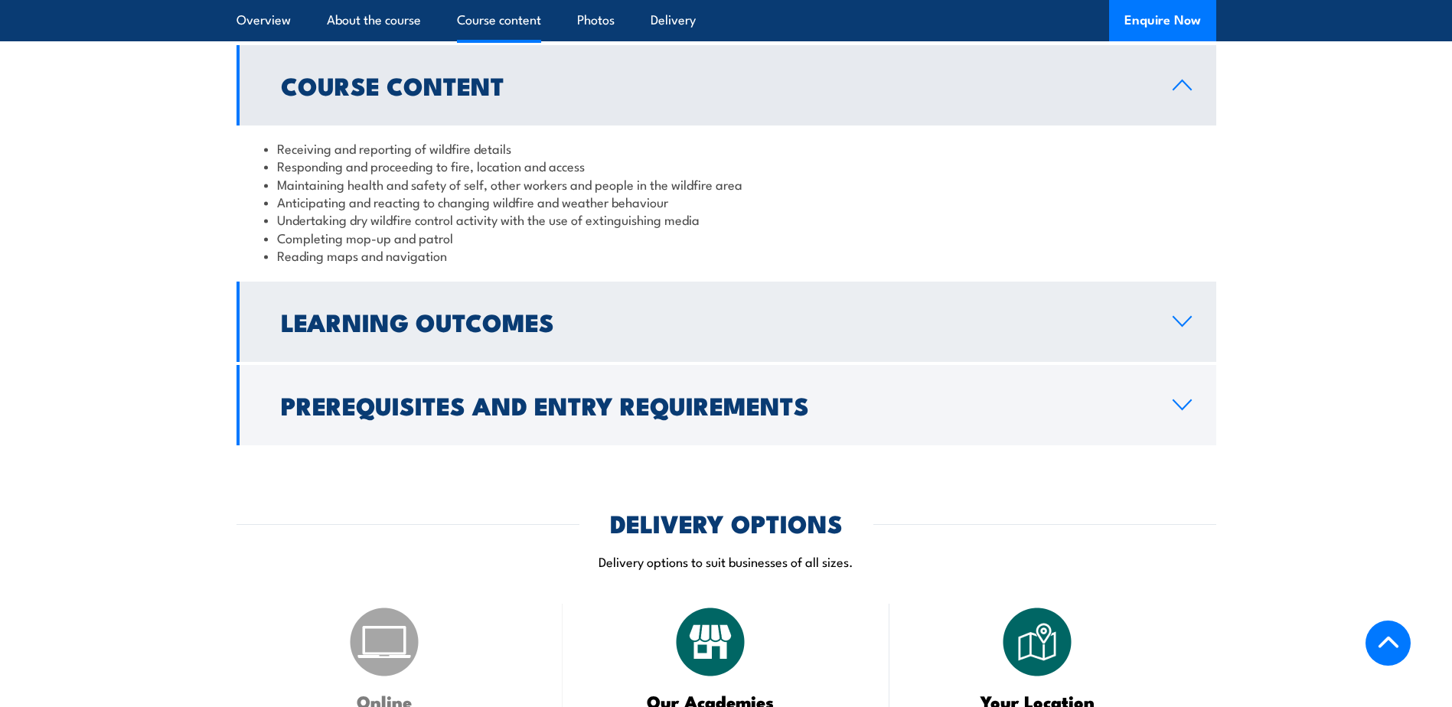
click at [1180, 324] on icon at bounding box center [1182, 321] width 18 height 9
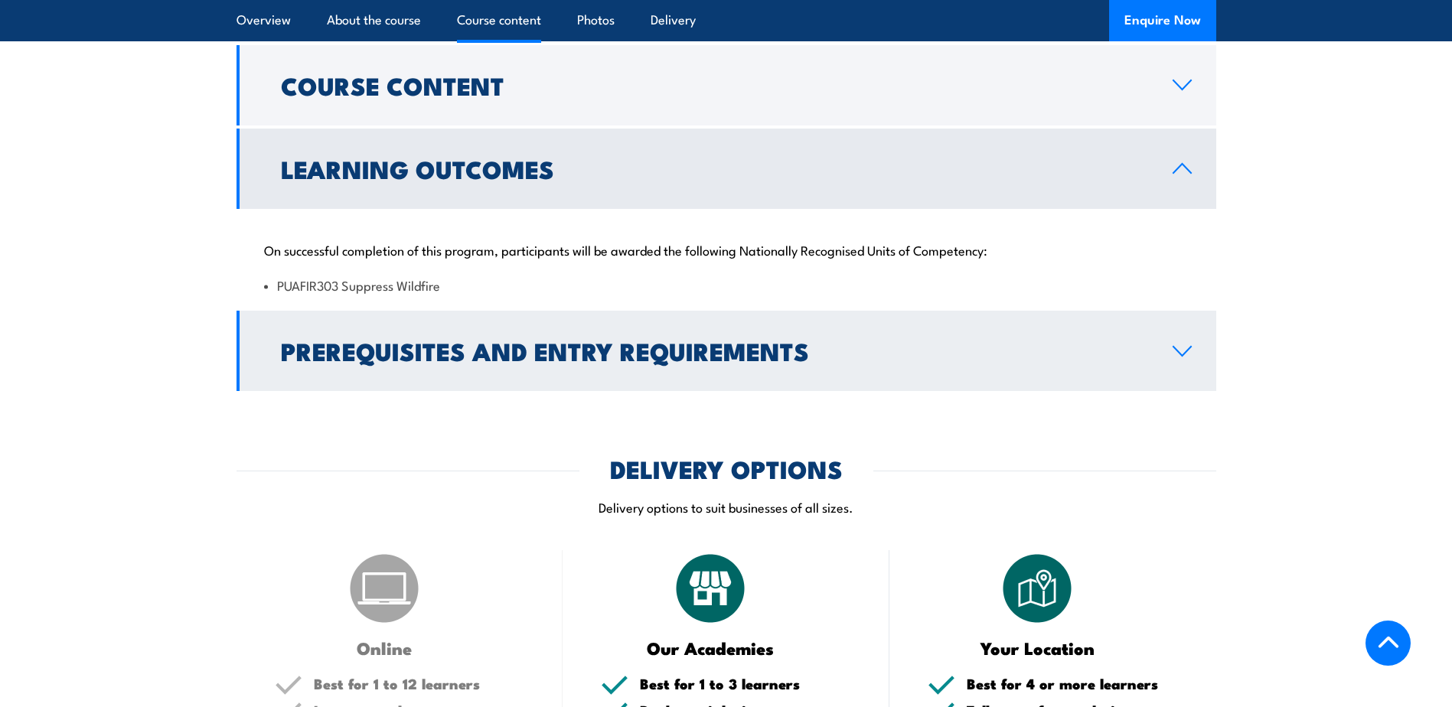
click at [1179, 340] on link "Prerequisites and Entry Requirements" at bounding box center [726, 351] width 980 height 80
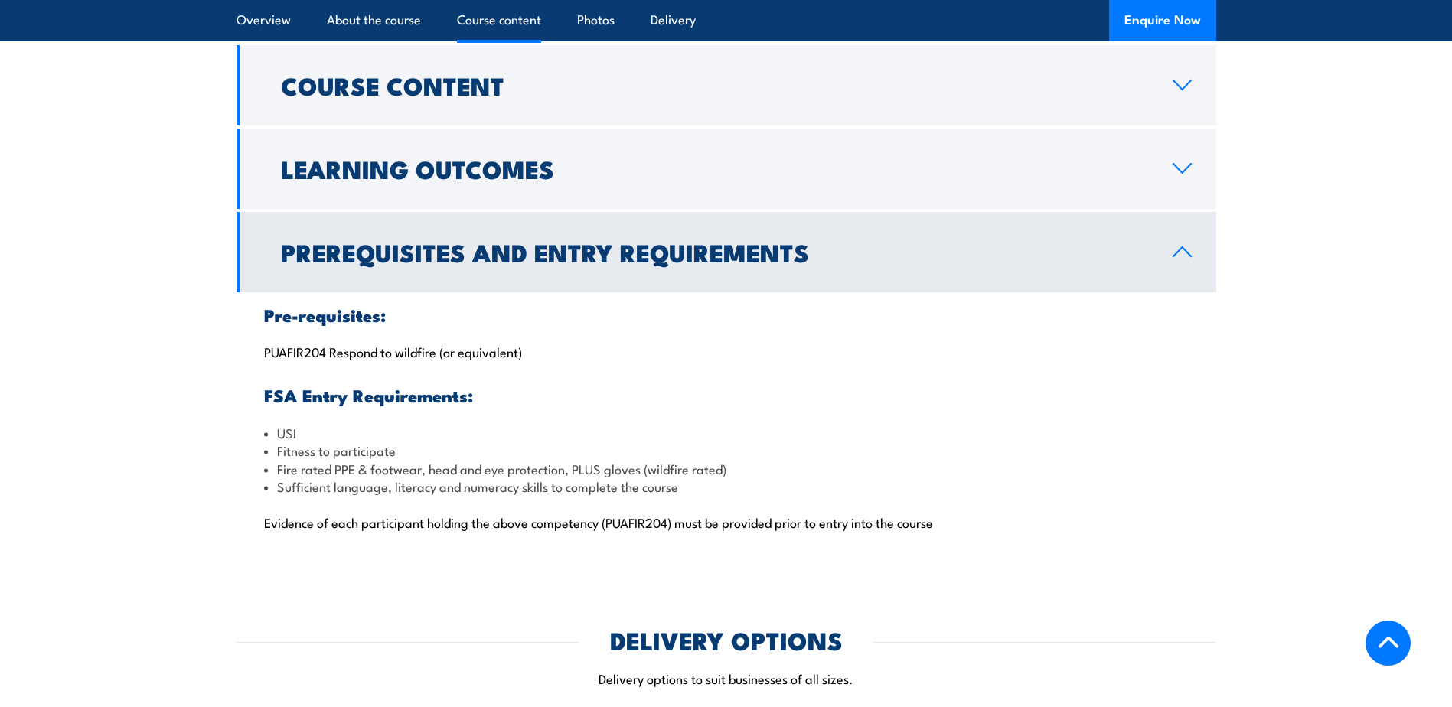
click at [1185, 242] on link "Prerequisites and Entry Requirements" at bounding box center [726, 252] width 980 height 80
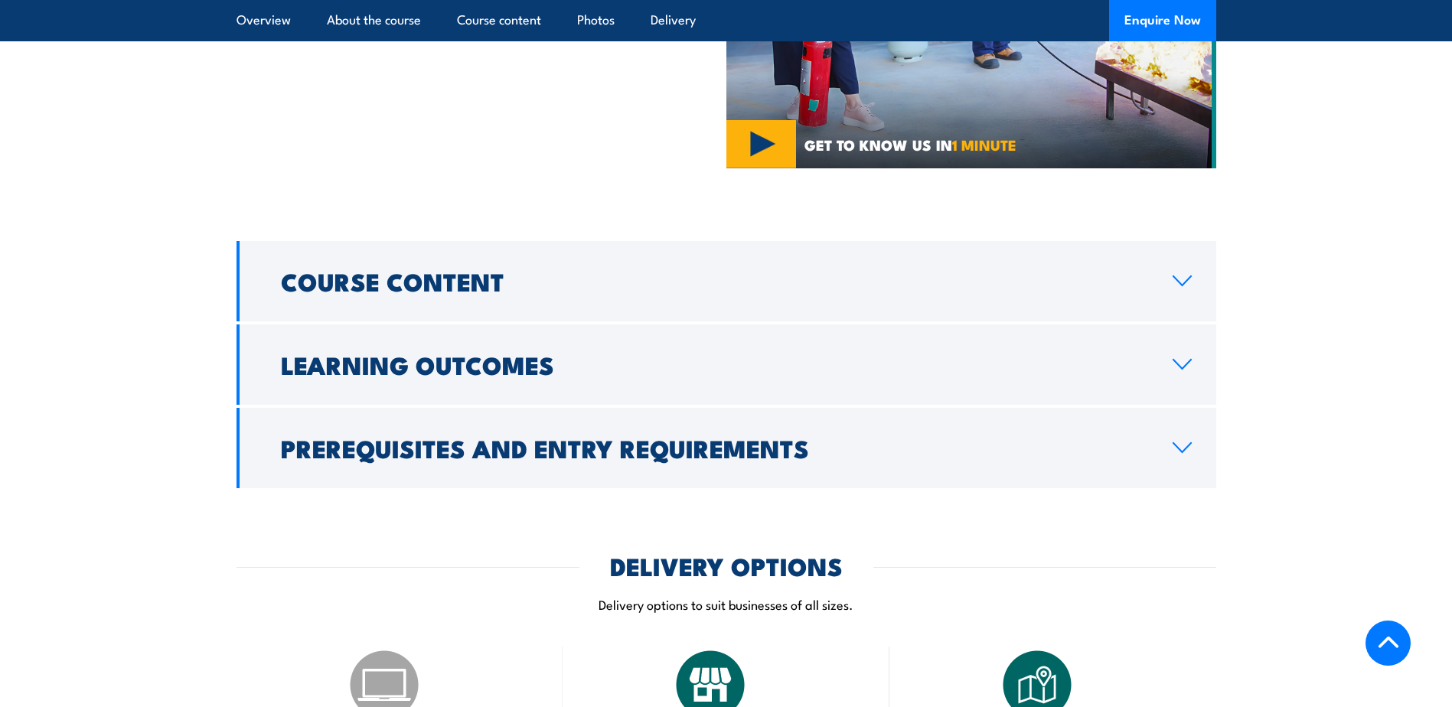
scroll to position [982, 0]
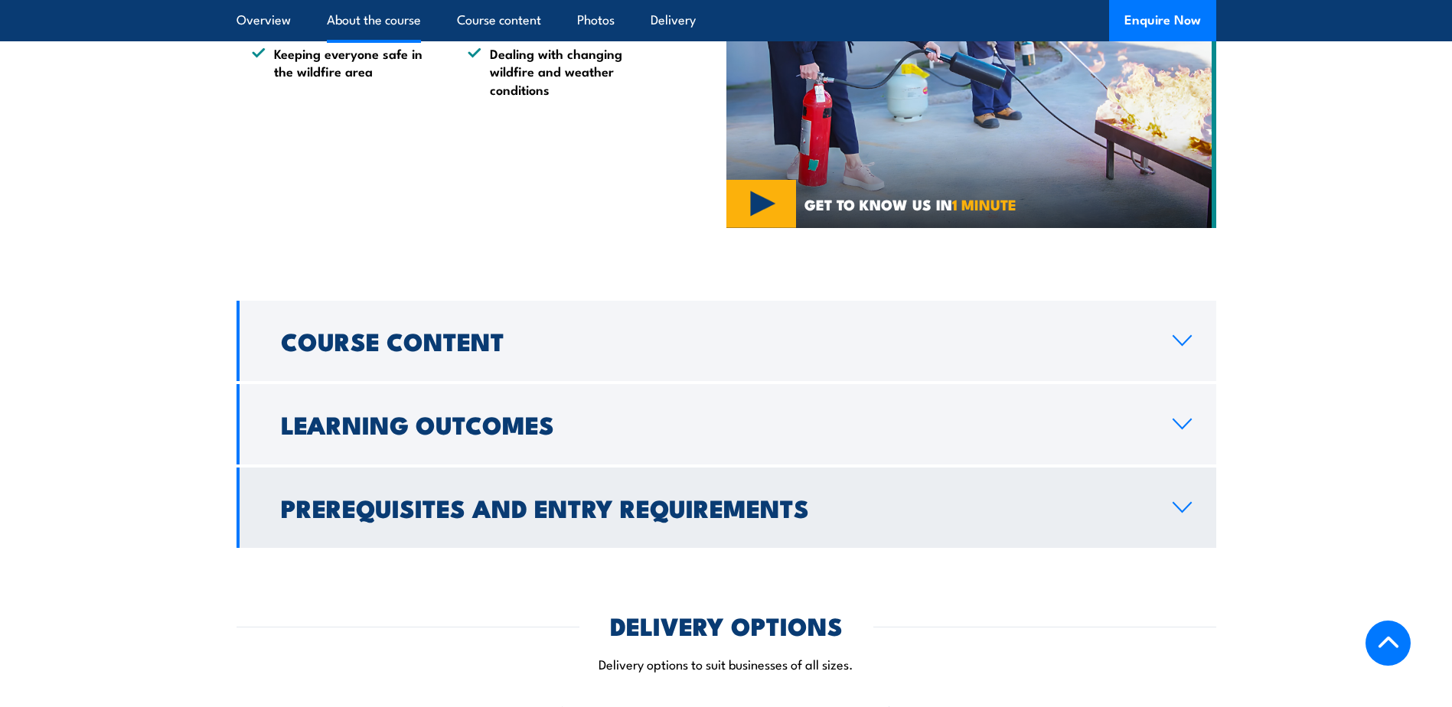
click at [1185, 506] on icon at bounding box center [1182, 507] width 21 height 12
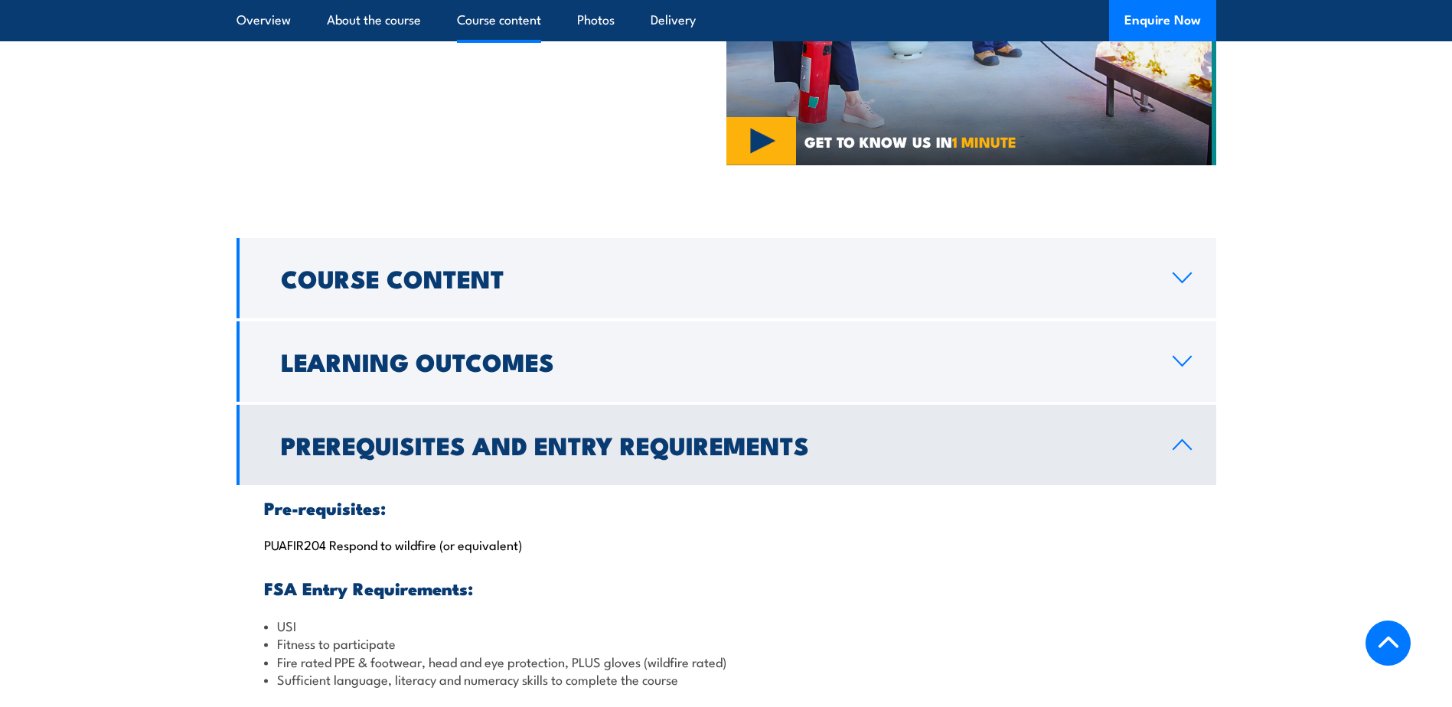
scroll to position [1135, 0]
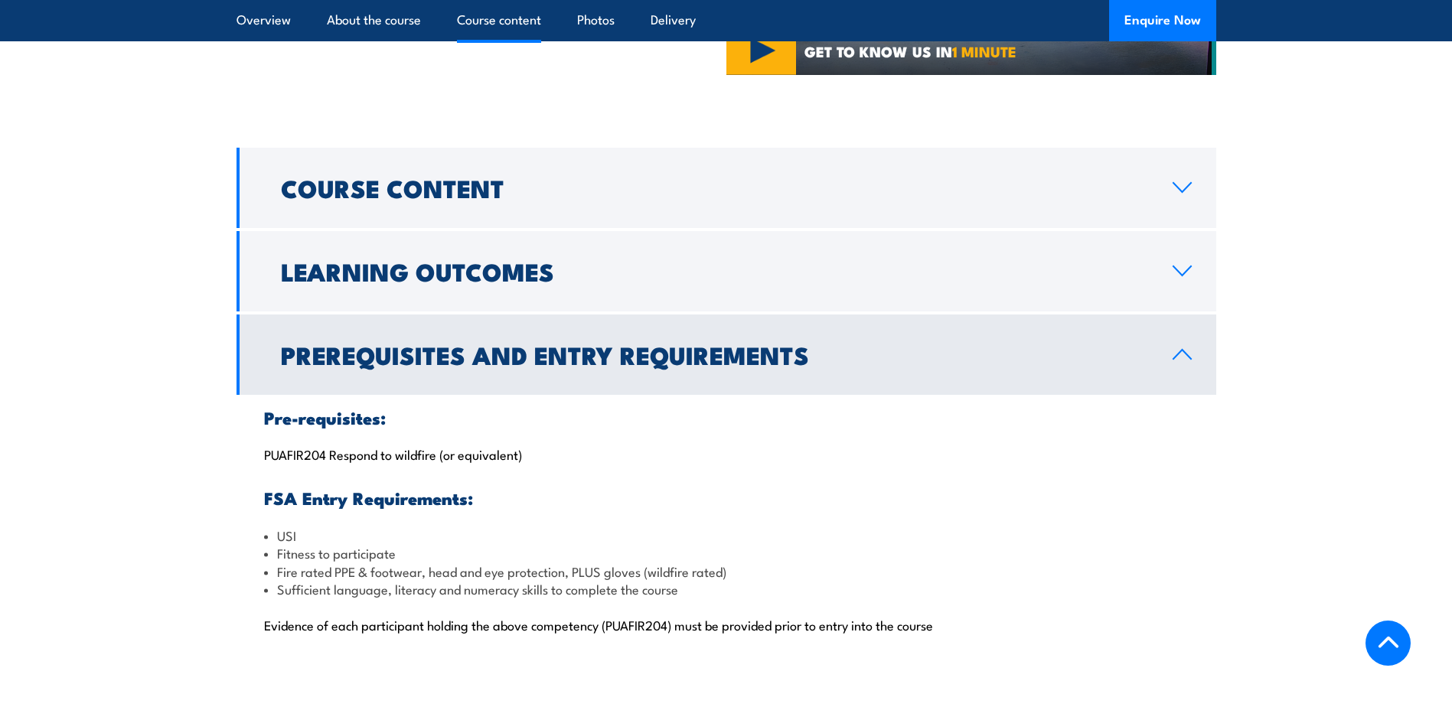
click at [269, 455] on p "PUAFIR204 Respond to wildfire (or equivalent)" at bounding box center [726, 453] width 925 height 15
drag, startPoint x: 264, startPoint y: 455, endPoint x: 438, endPoint y: 462, distance: 173.9
click at [438, 461] on p "PUAFIR204 Respond to wildfire (or equivalent)" at bounding box center [726, 453] width 925 height 15
copy p "PUAFIR204 Respond to wildfire"
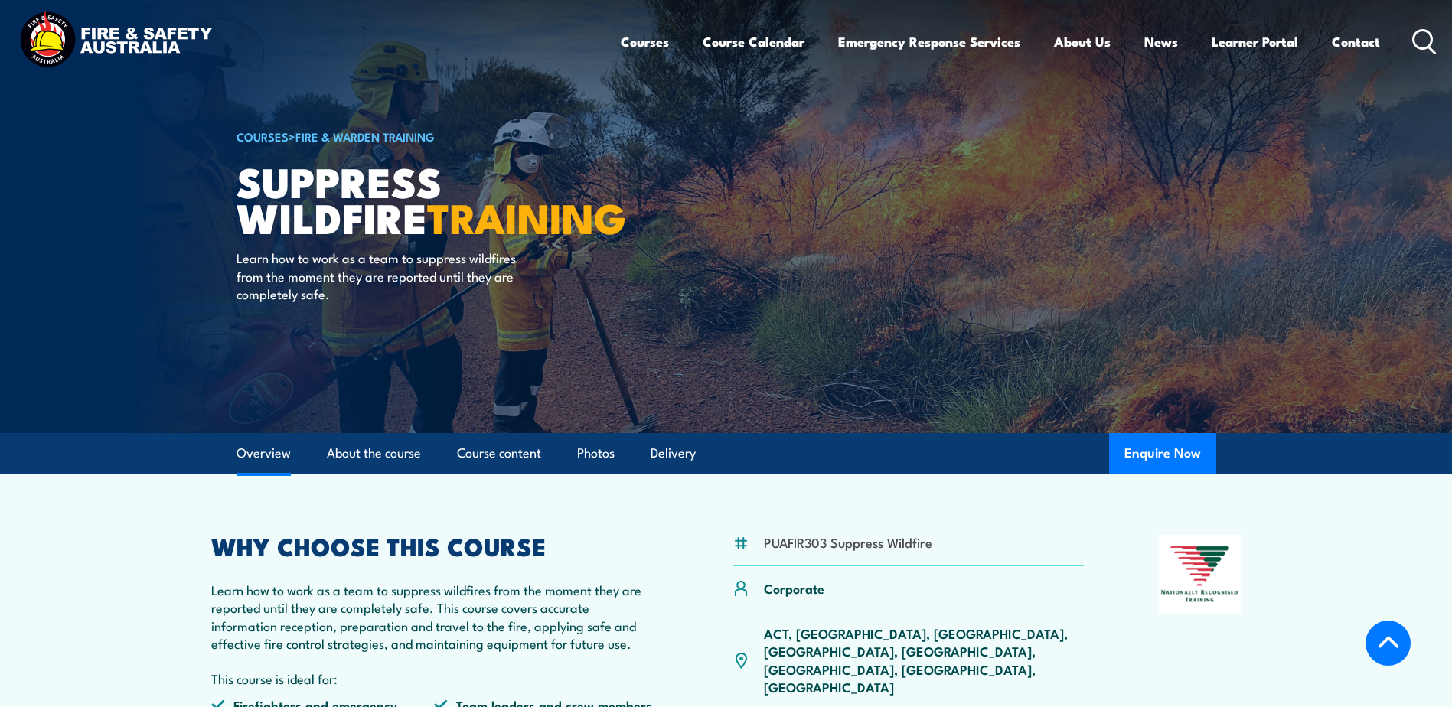
scroll to position [0, 0]
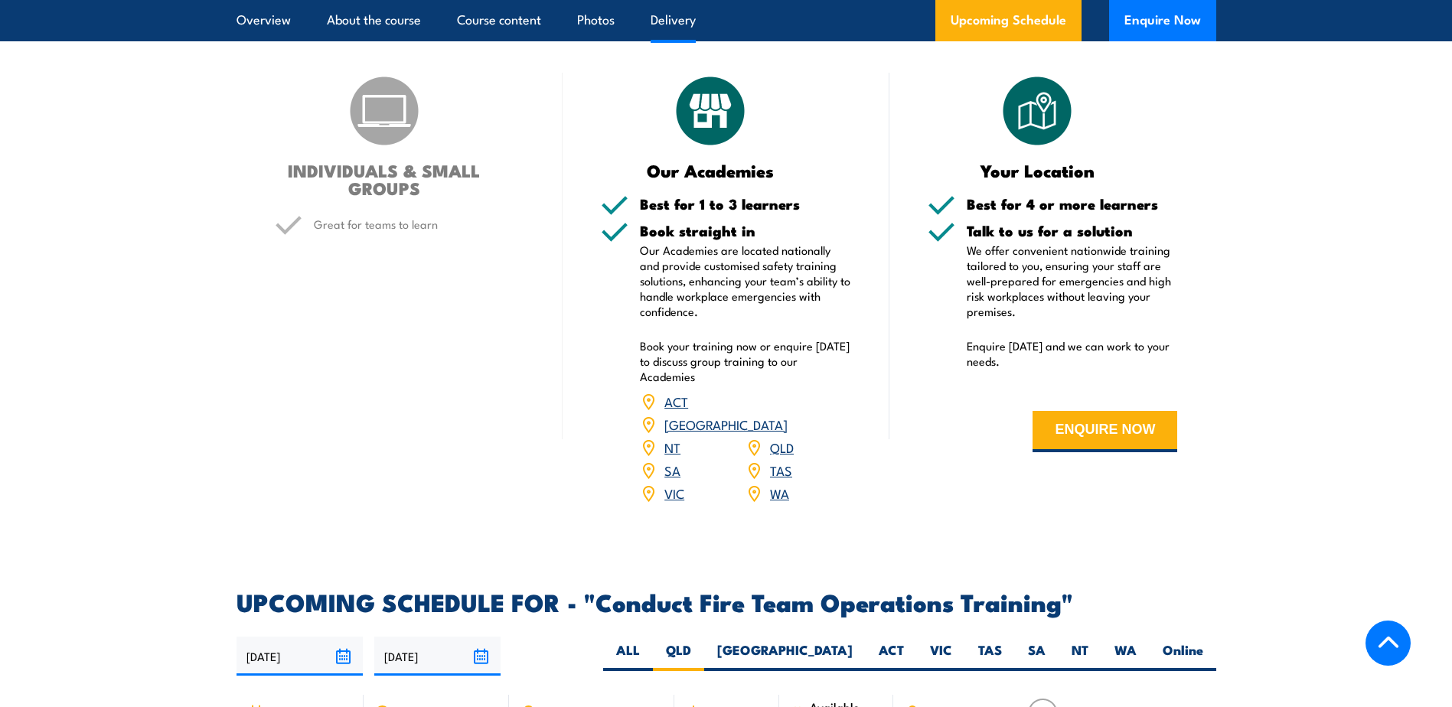
scroll to position [2141, 0]
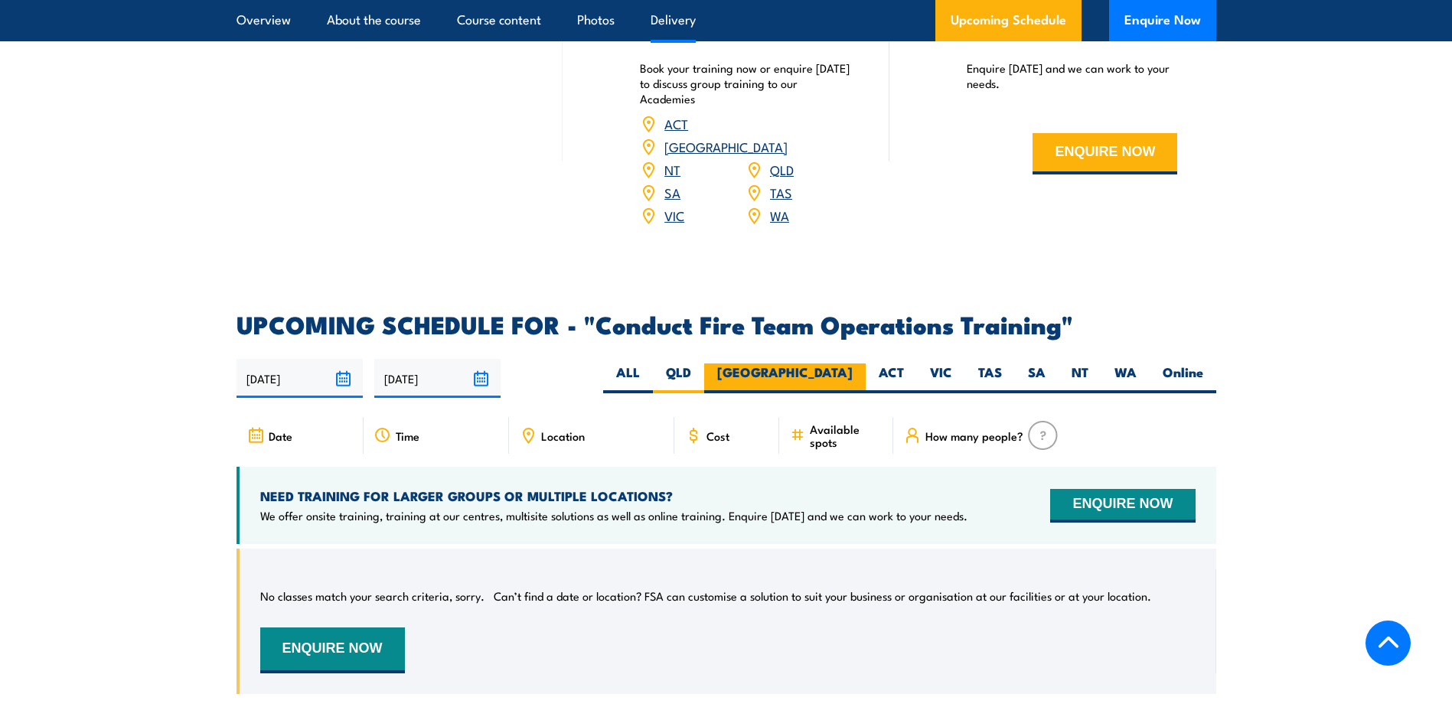
click at [842, 380] on label "[GEOGRAPHIC_DATA]" at bounding box center [784, 379] width 161 height 30
click at [853, 373] on input "[GEOGRAPHIC_DATA]" at bounding box center [858, 369] width 10 height 10
radio input "true"
click at [653, 364] on label "ALL" at bounding box center [628, 379] width 50 height 30
click at [650, 364] on input "ALL" at bounding box center [645, 369] width 10 height 10
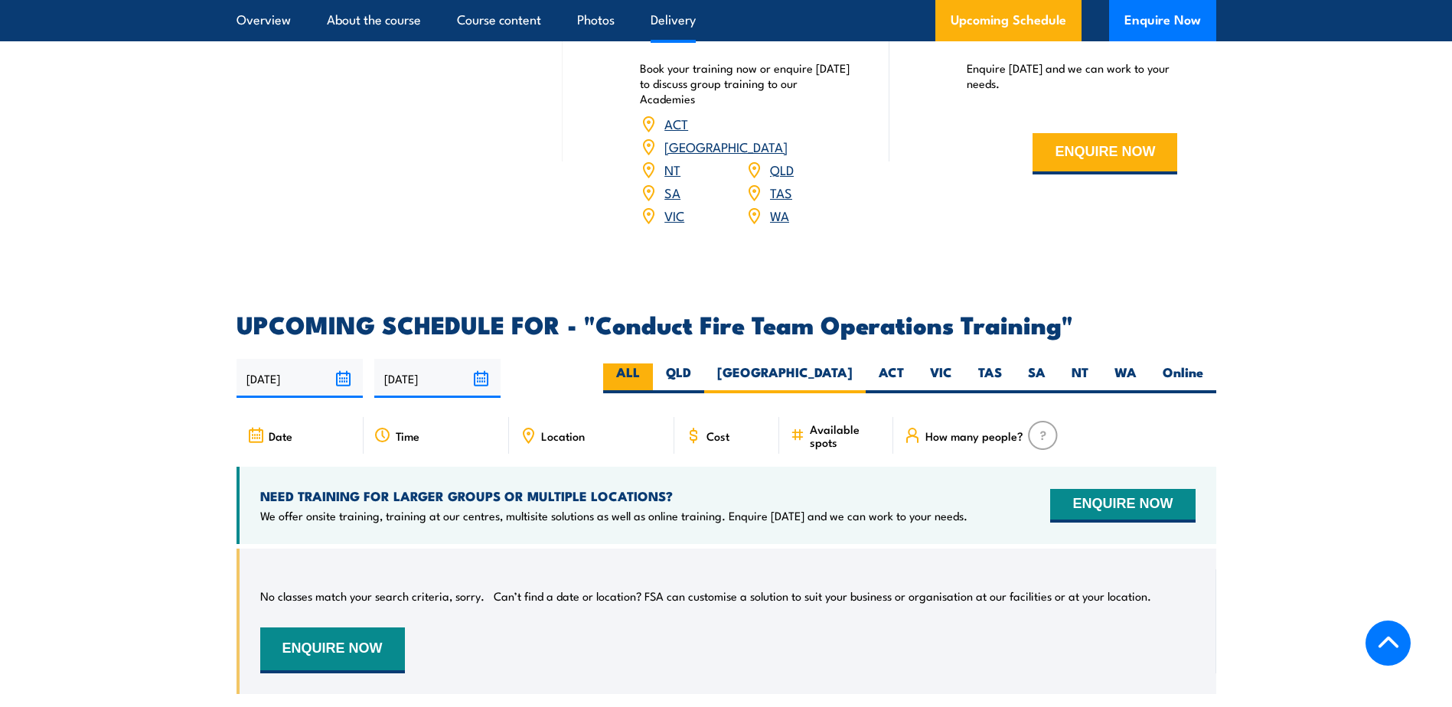
radio input "true"
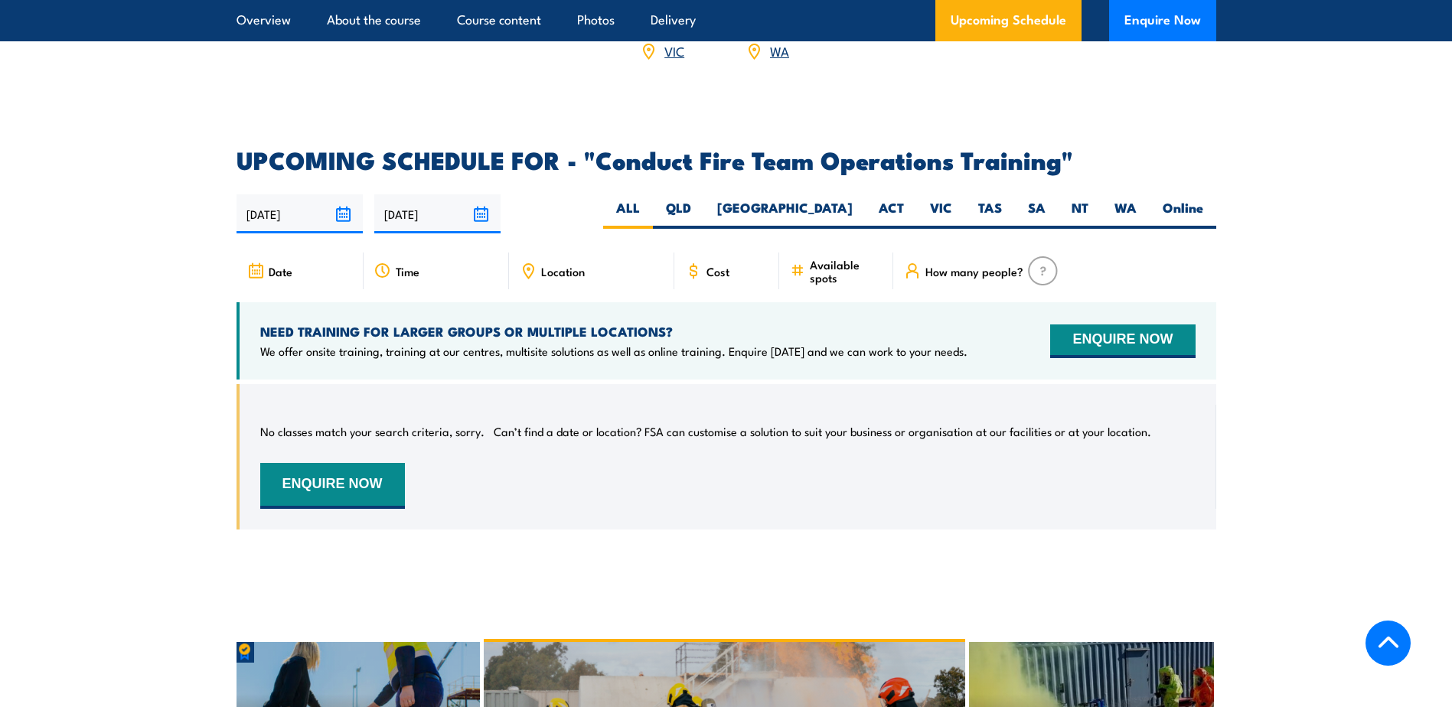
scroll to position [2294, 0]
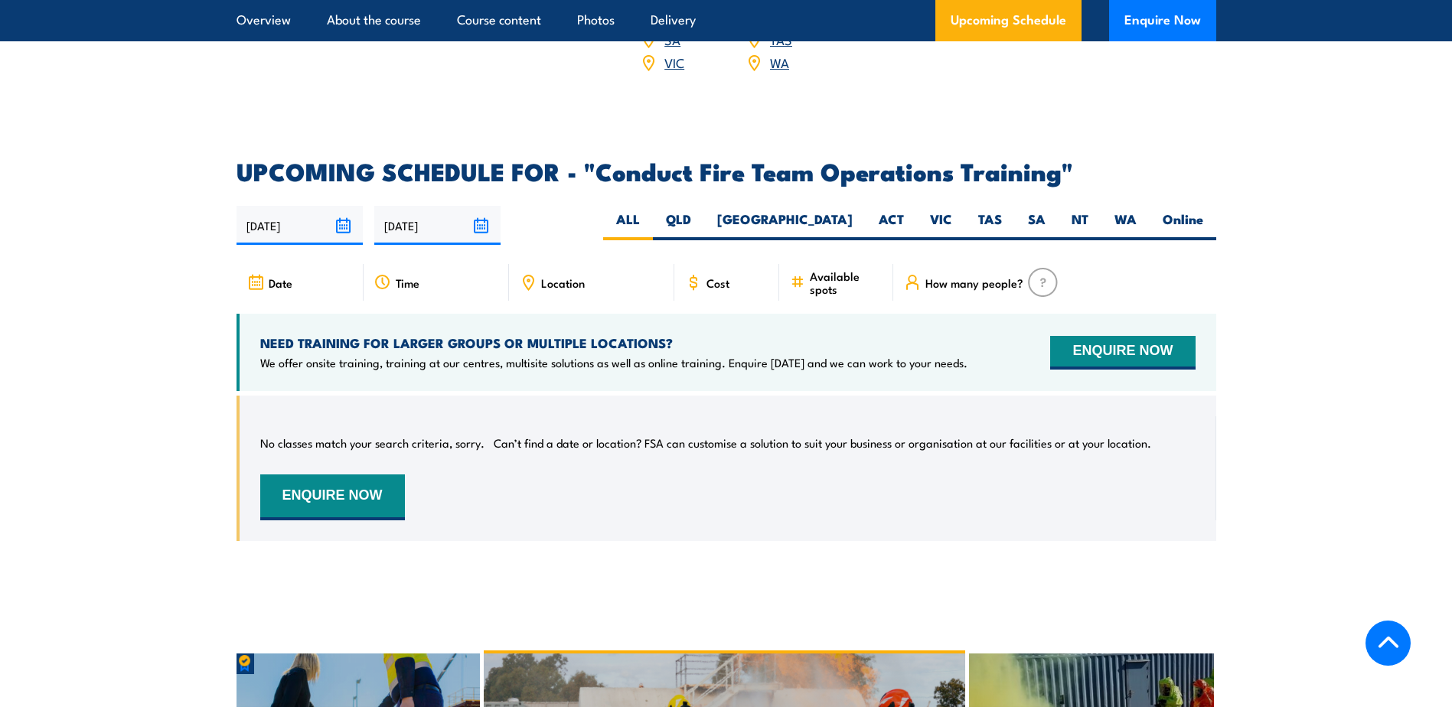
click at [478, 220] on input "[DATE]" at bounding box center [437, 225] width 126 height 39
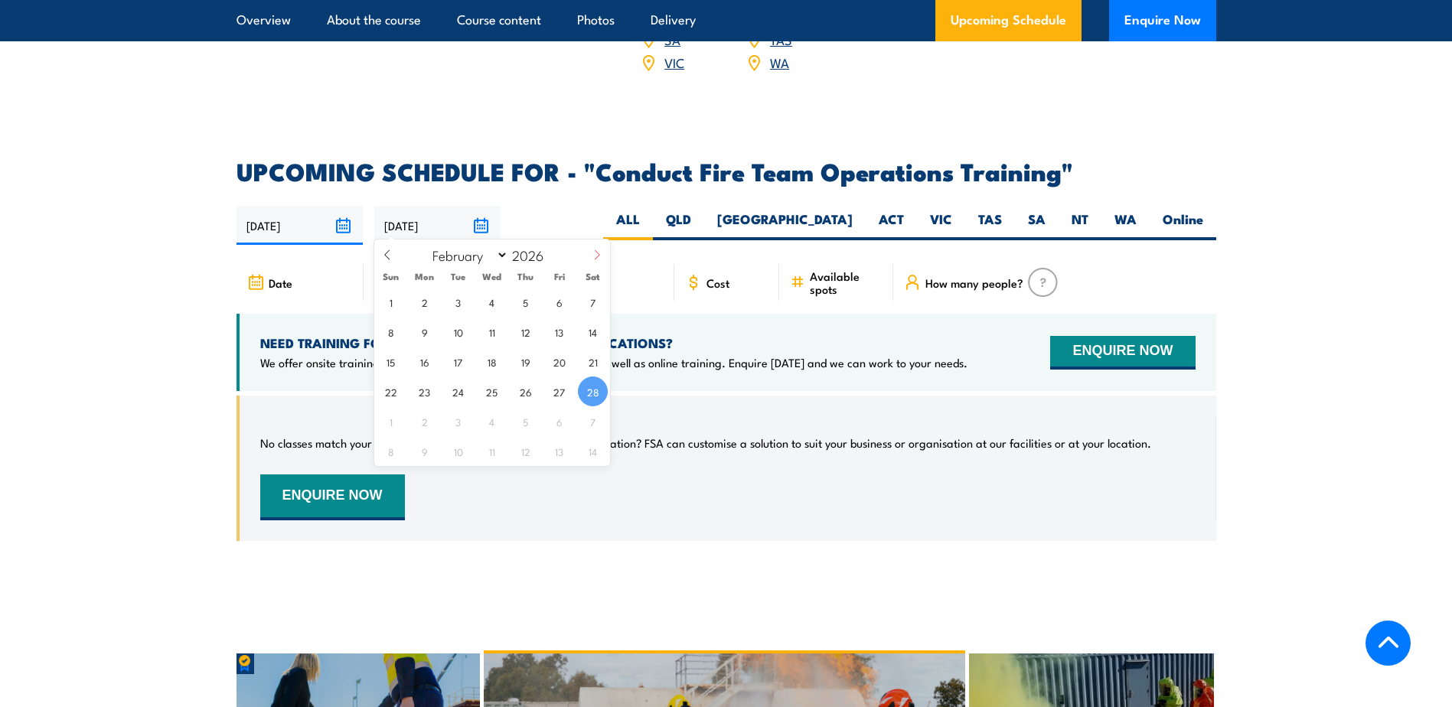
click at [600, 259] on icon at bounding box center [597, 254] width 11 height 11
click at [597, 256] on icon at bounding box center [597, 254] width 11 height 11
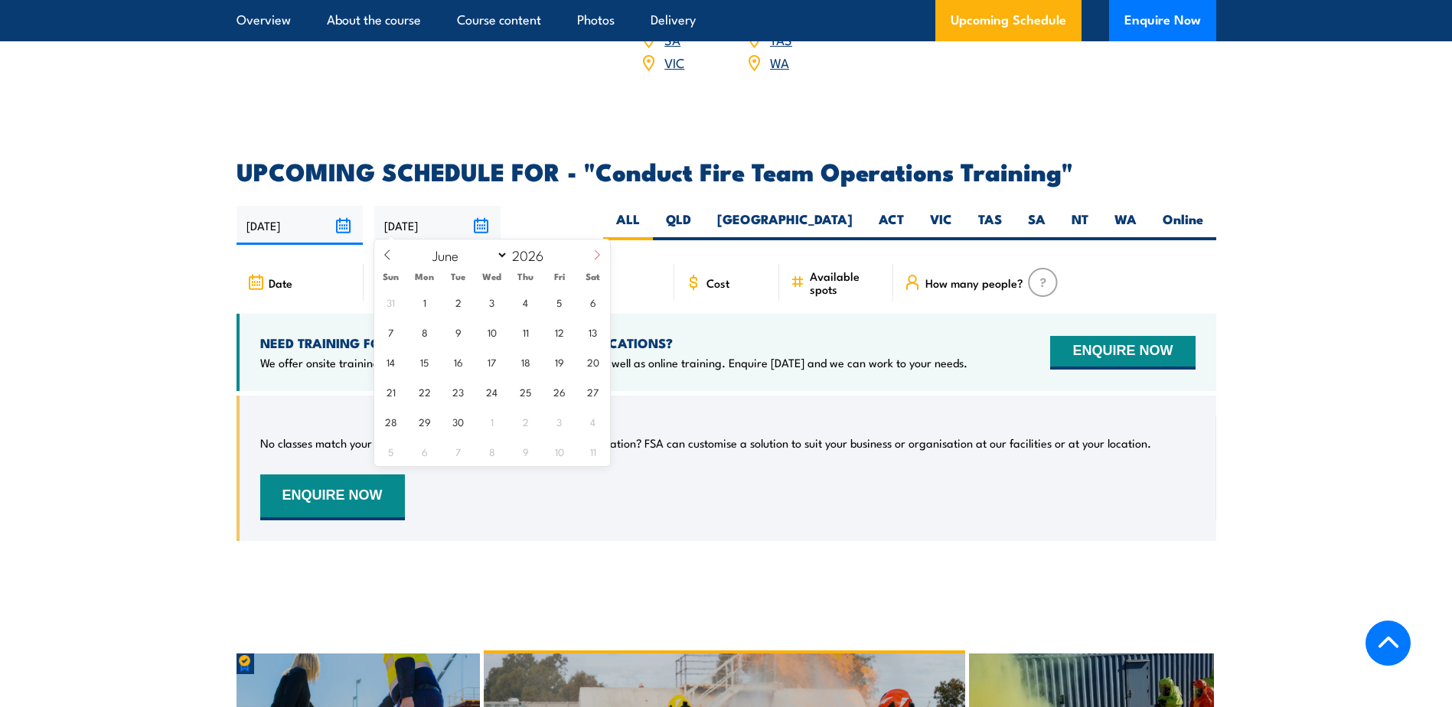
select select "6"
click at [526, 418] on span "30" at bounding box center [525, 421] width 30 height 30
type input "30/07/2026"
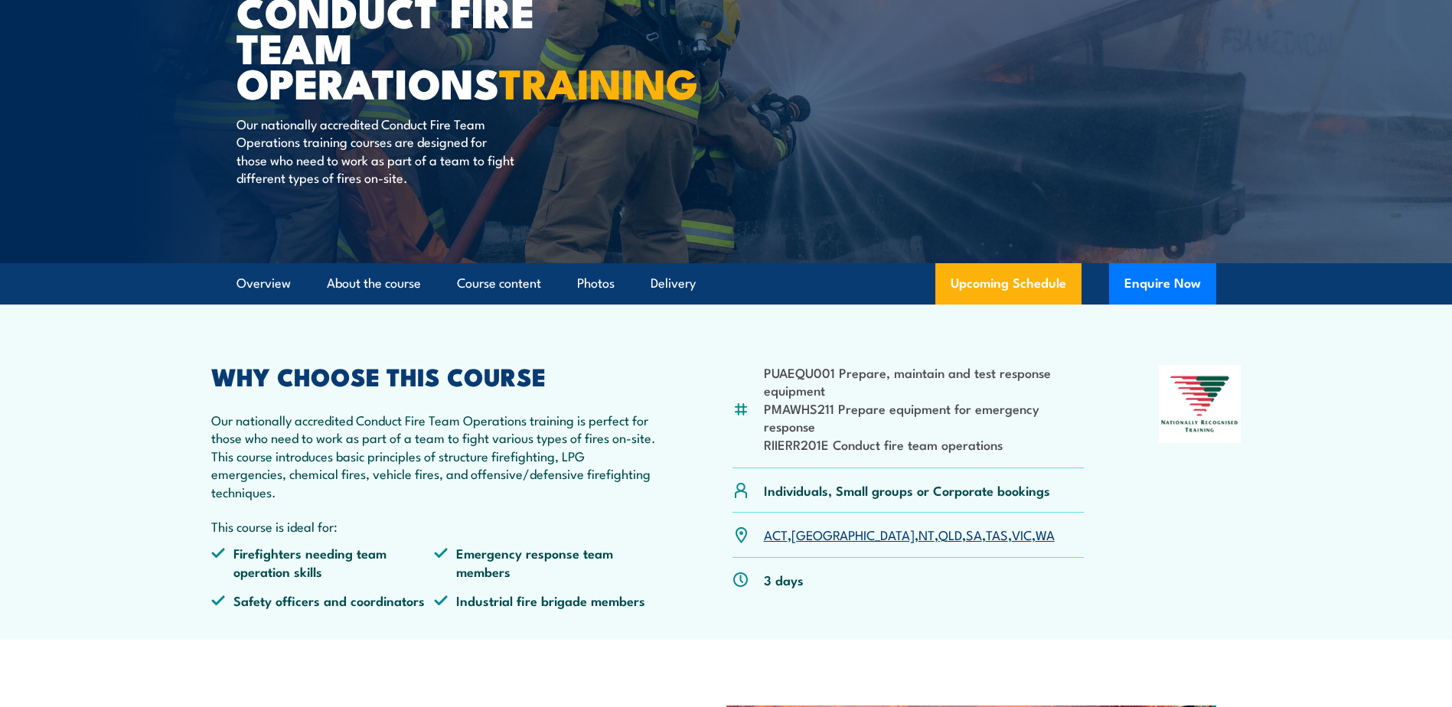
scroll to position [230, 0]
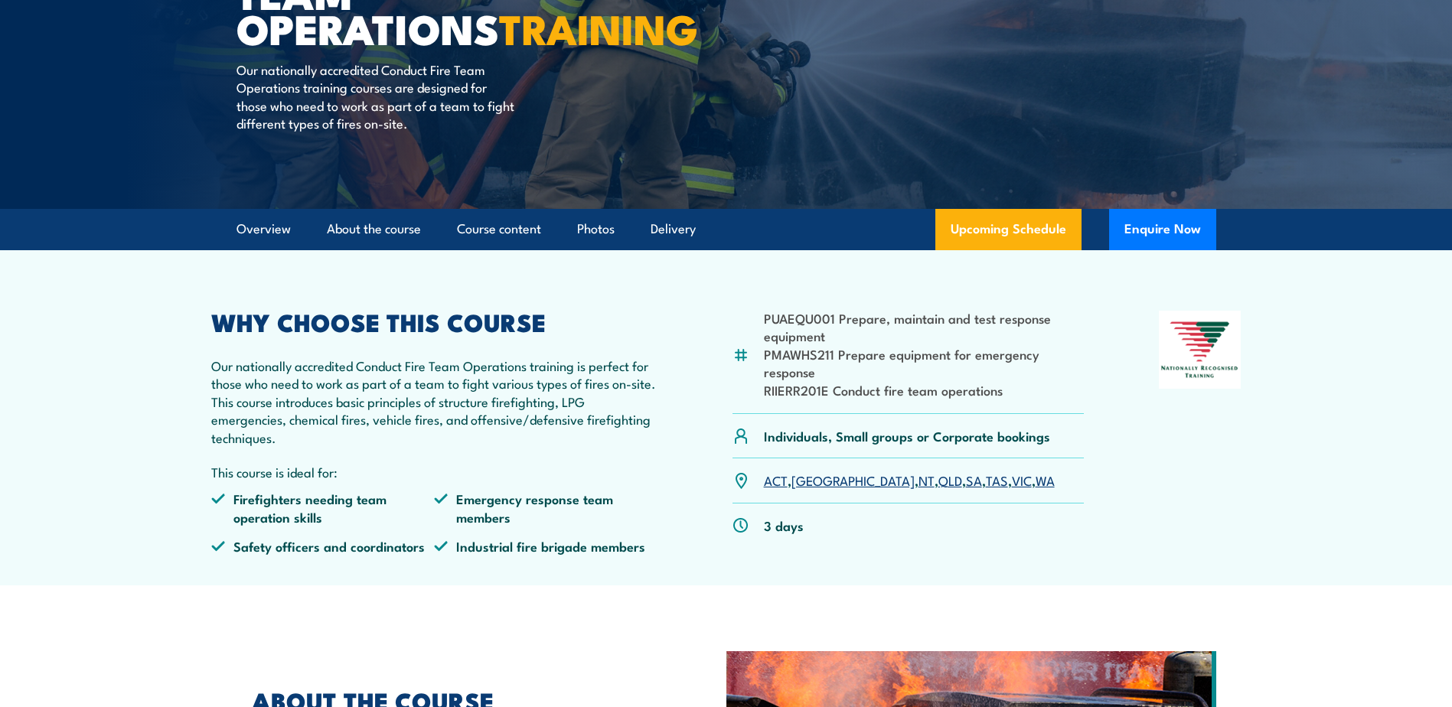
click at [376, 399] on p "Our nationally accredited Conduct Fire Team Operations training is perfect for …" at bounding box center [434, 402] width 447 height 90
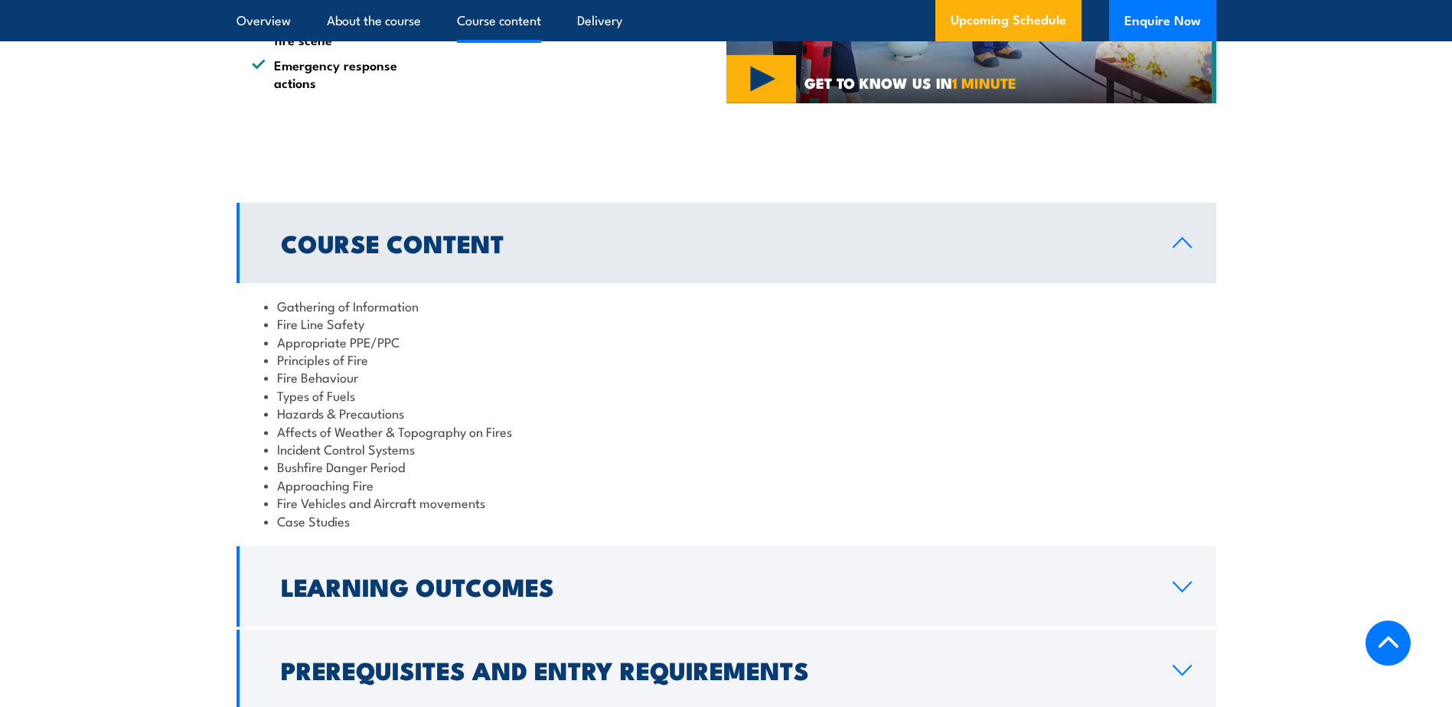
scroll to position [1148, 0]
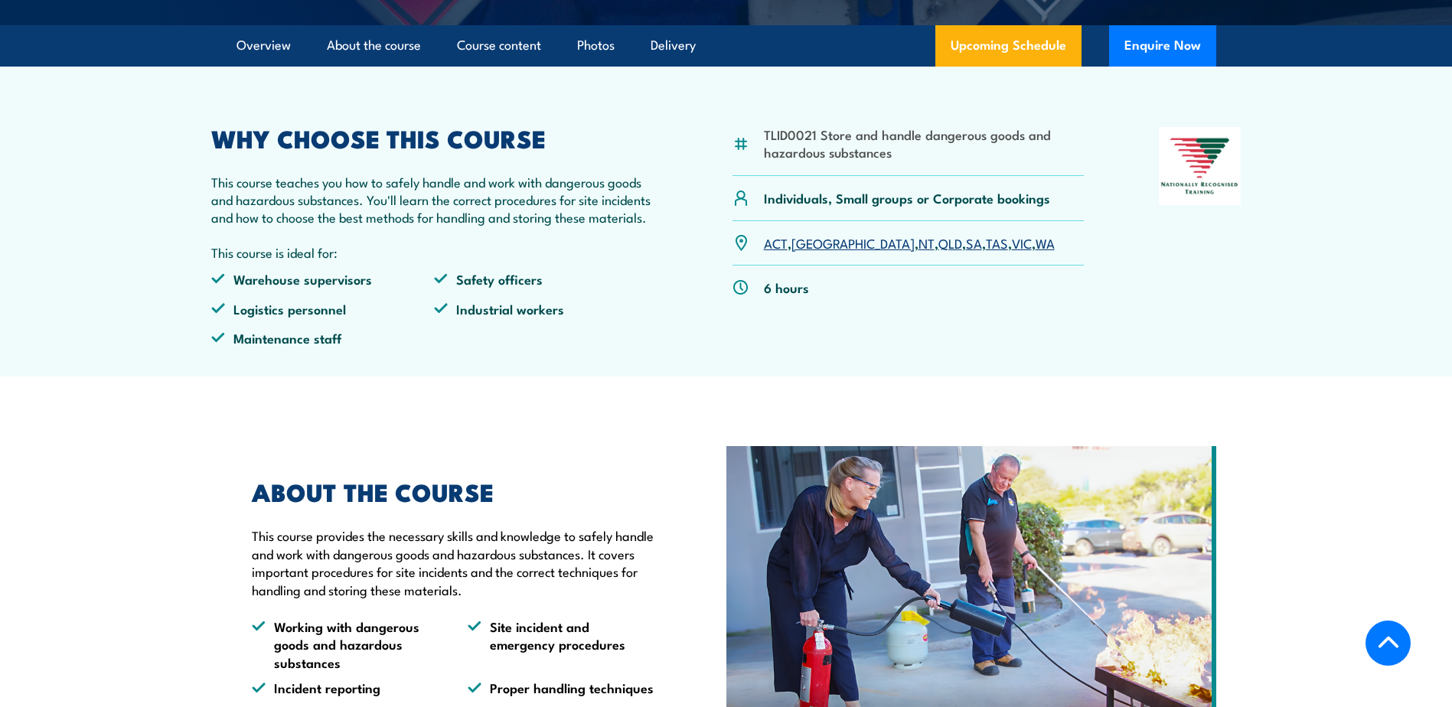
scroll to position [612, 0]
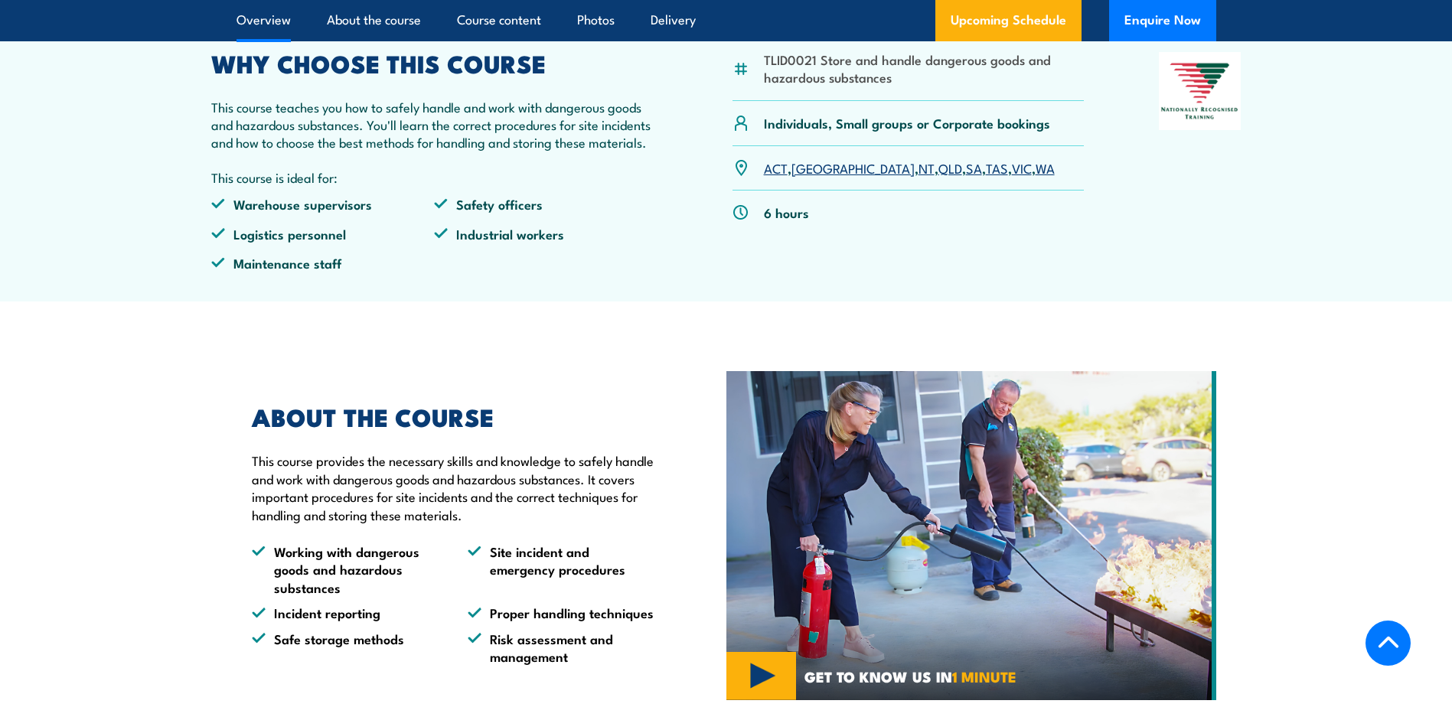
click at [603, 465] on div "ABOUT THE COURSE This course provides the necessary skills and knowledge to saf…" at bounding box center [445, 535] width 419 height 259
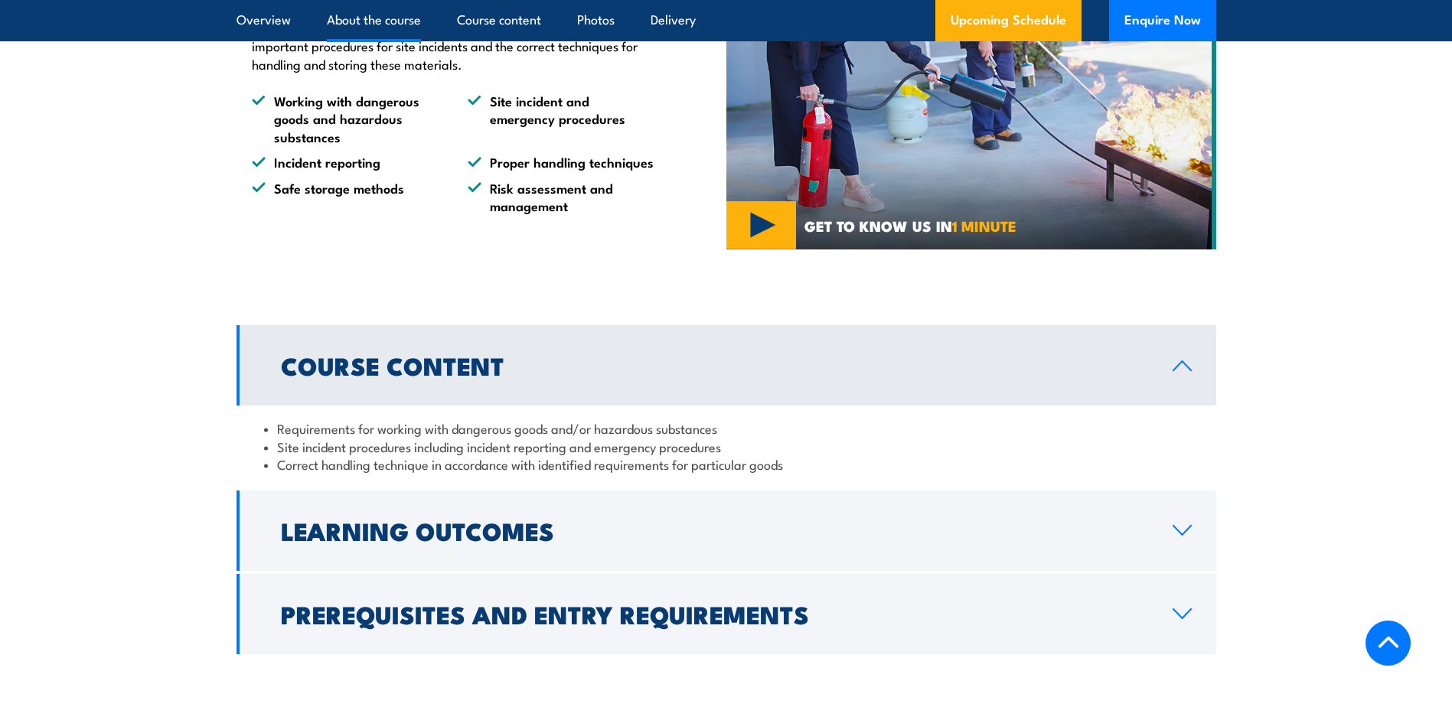
scroll to position [1148, 0]
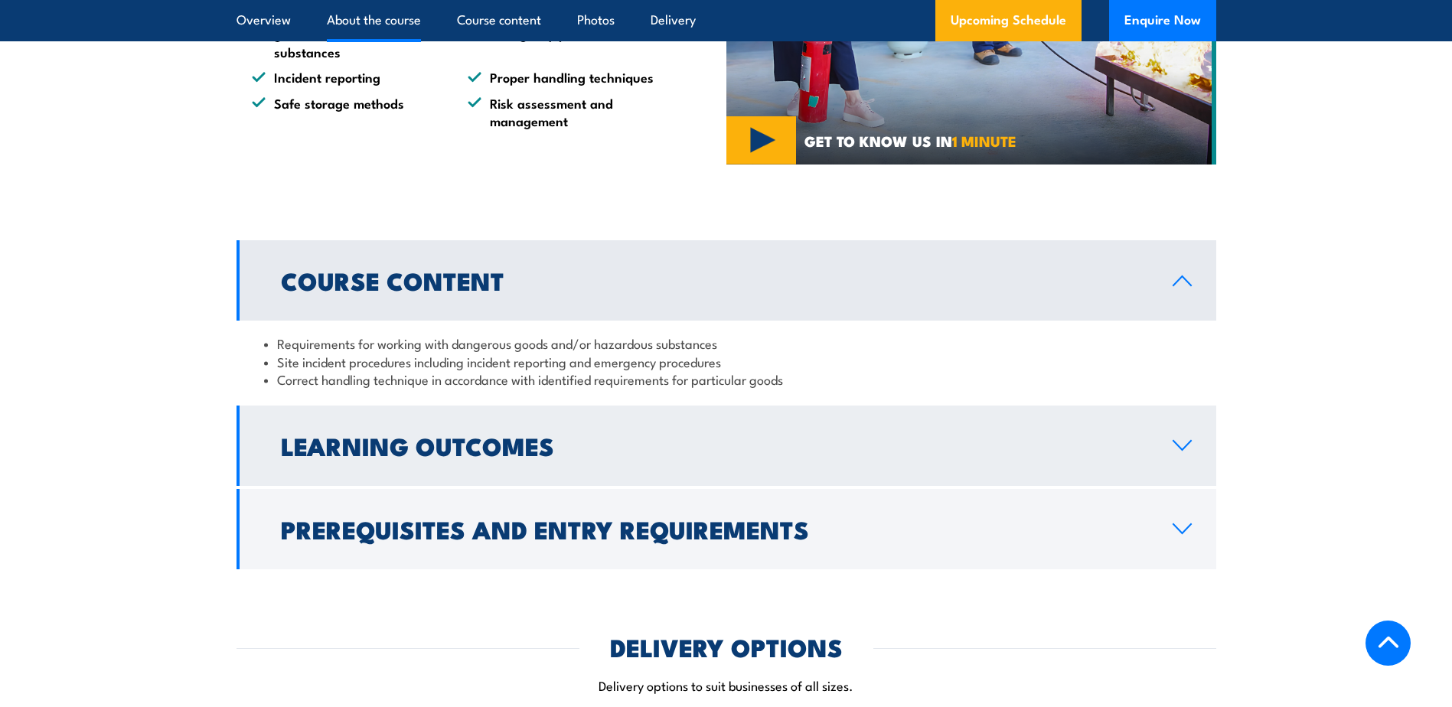
click at [521, 456] on h2 "Learning Outcomes" at bounding box center [714, 445] width 867 height 21
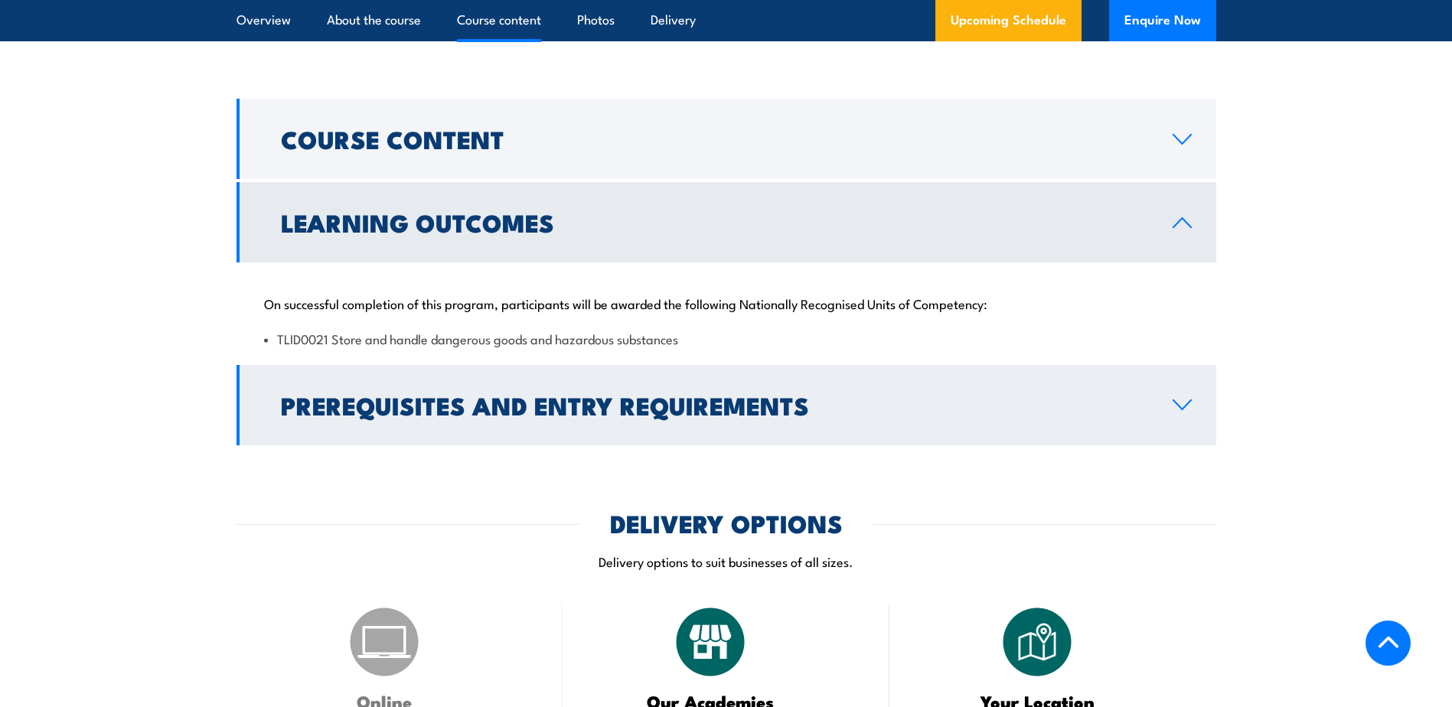
scroll to position [1301, 0]
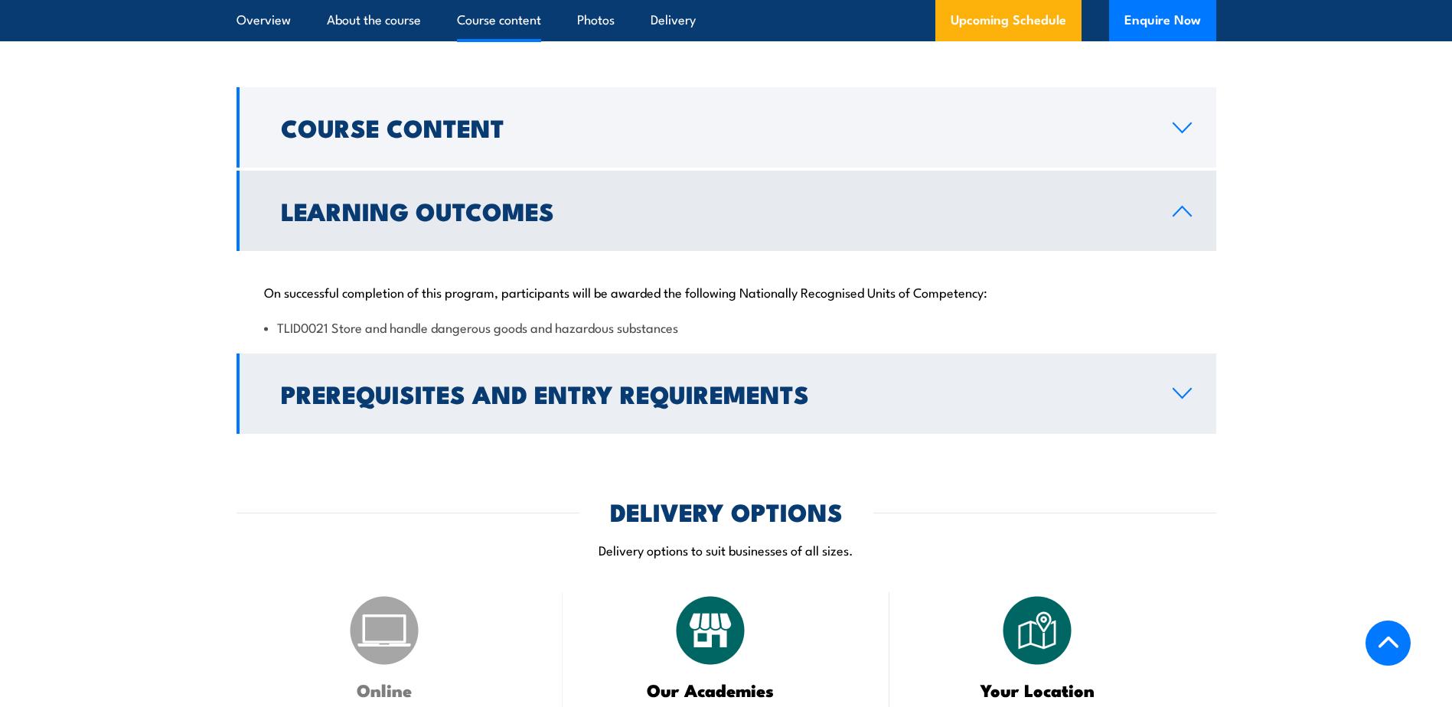
click at [483, 404] on h2 "Prerequisites and Entry Requirements" at bounding box center [714, 393] width 867 height 21
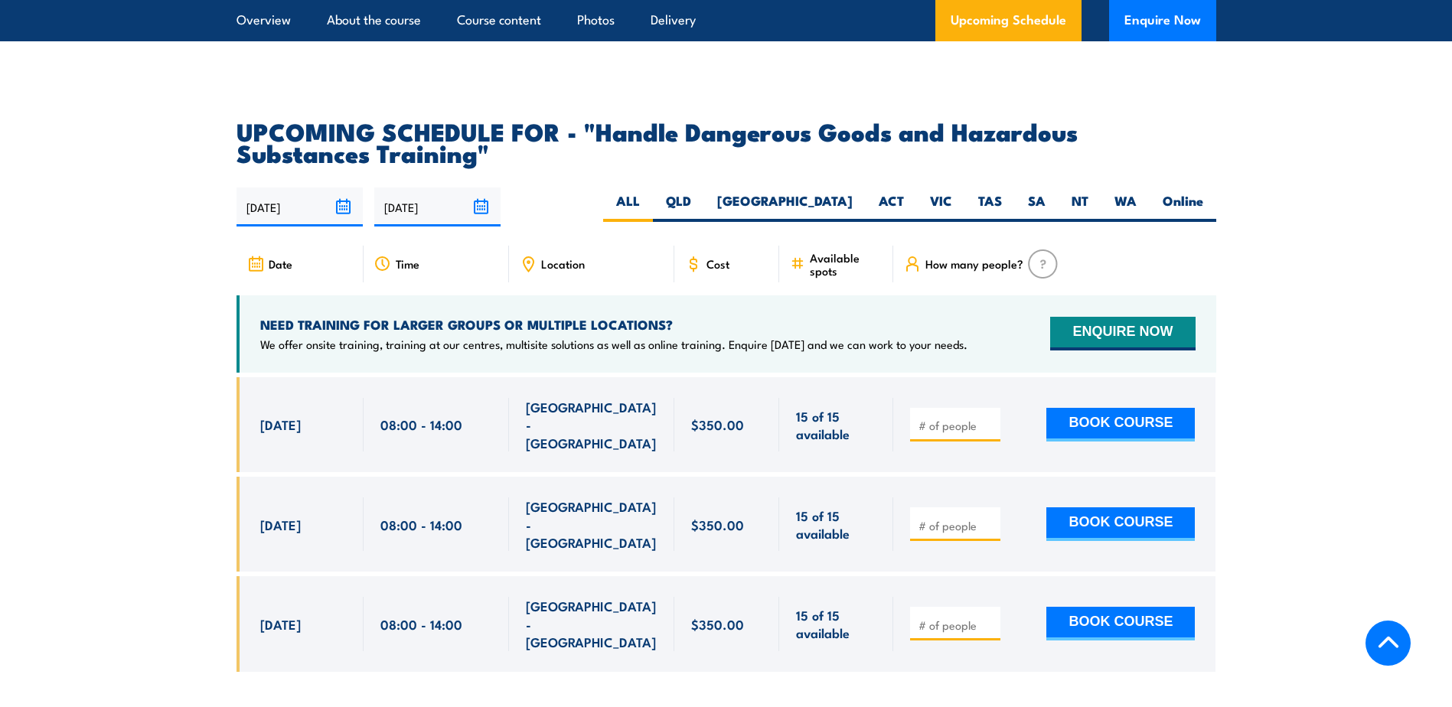
scroll to position [2372, 0]
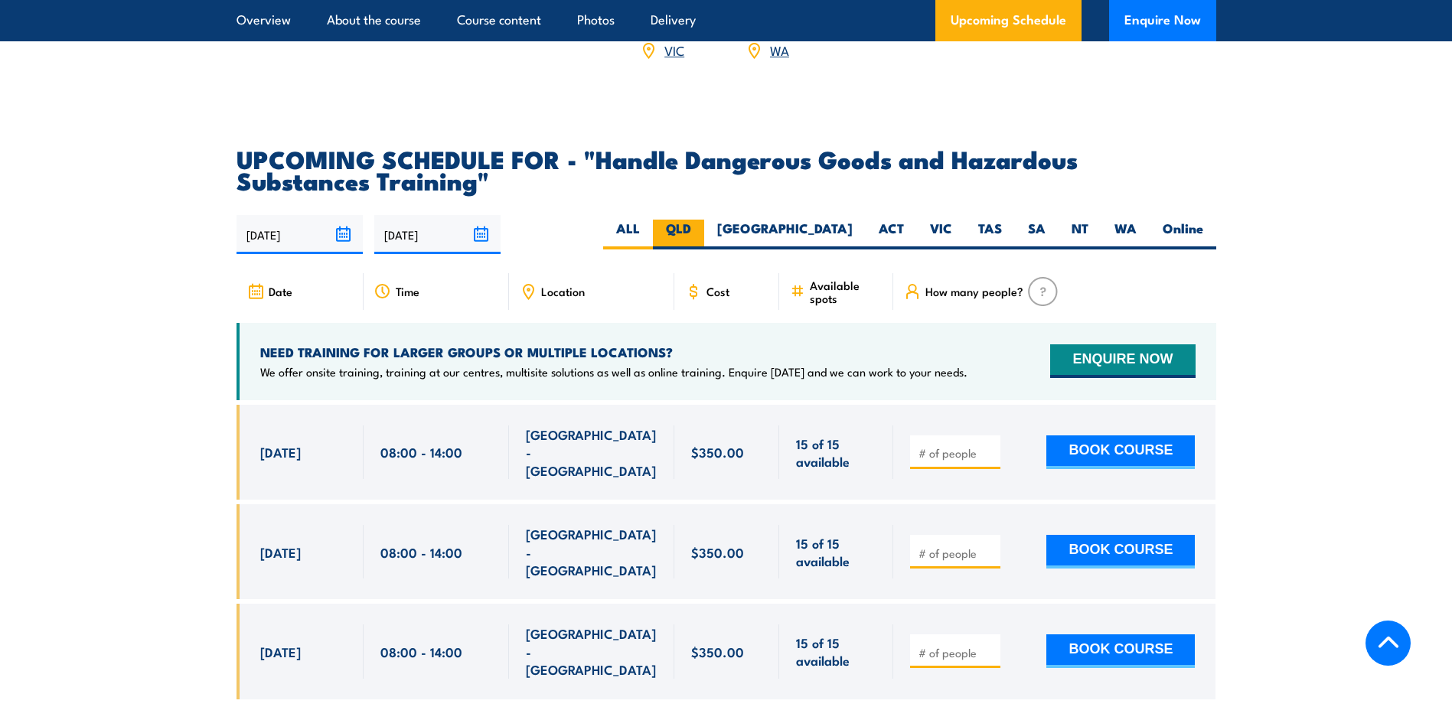
click at [704, 241] on label "QLD" at bounding box center [678, 235] width 51 height 30
click at [701, 230] on input "QLD" at bounding box center [696, 225] width 10 height 10
radio input "true"
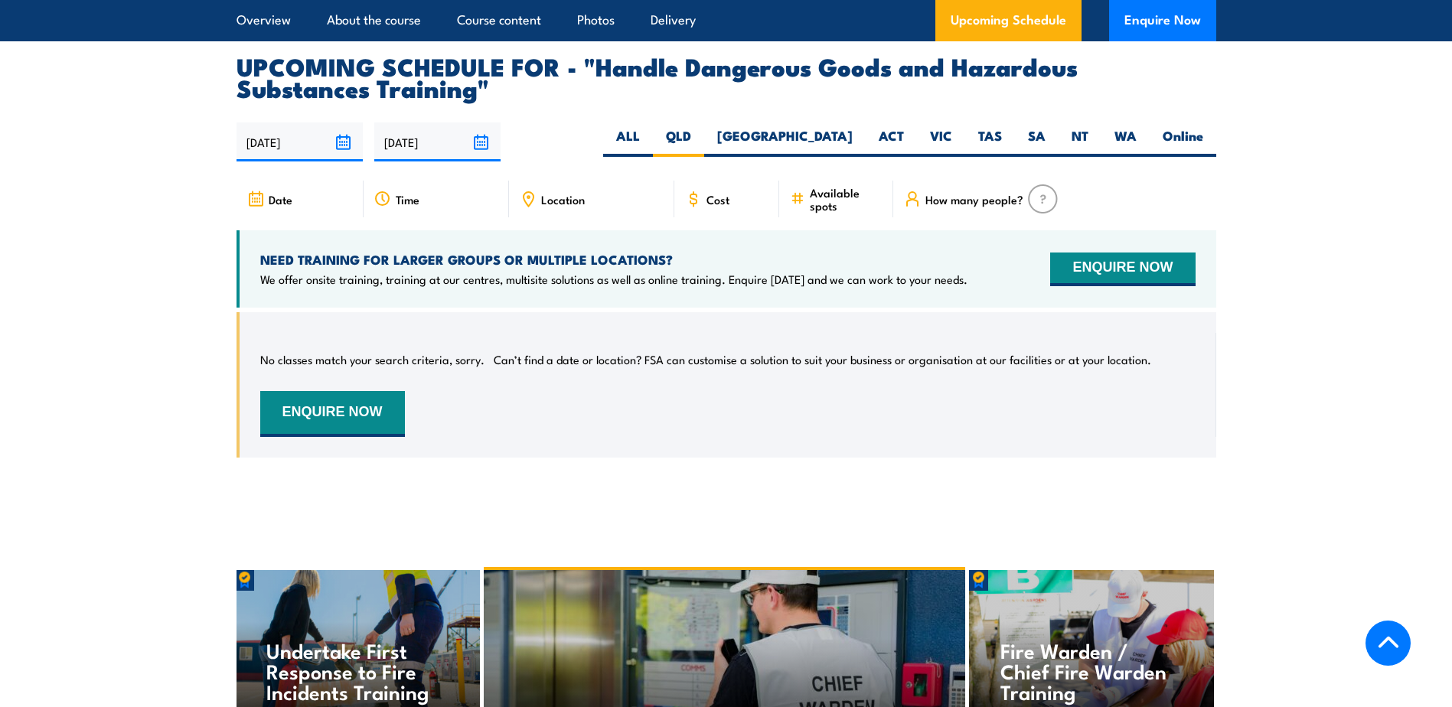
scroll to position [2409, 0]
